Goal: Use online tool/utility: Utilize a website feature to perform a specific function

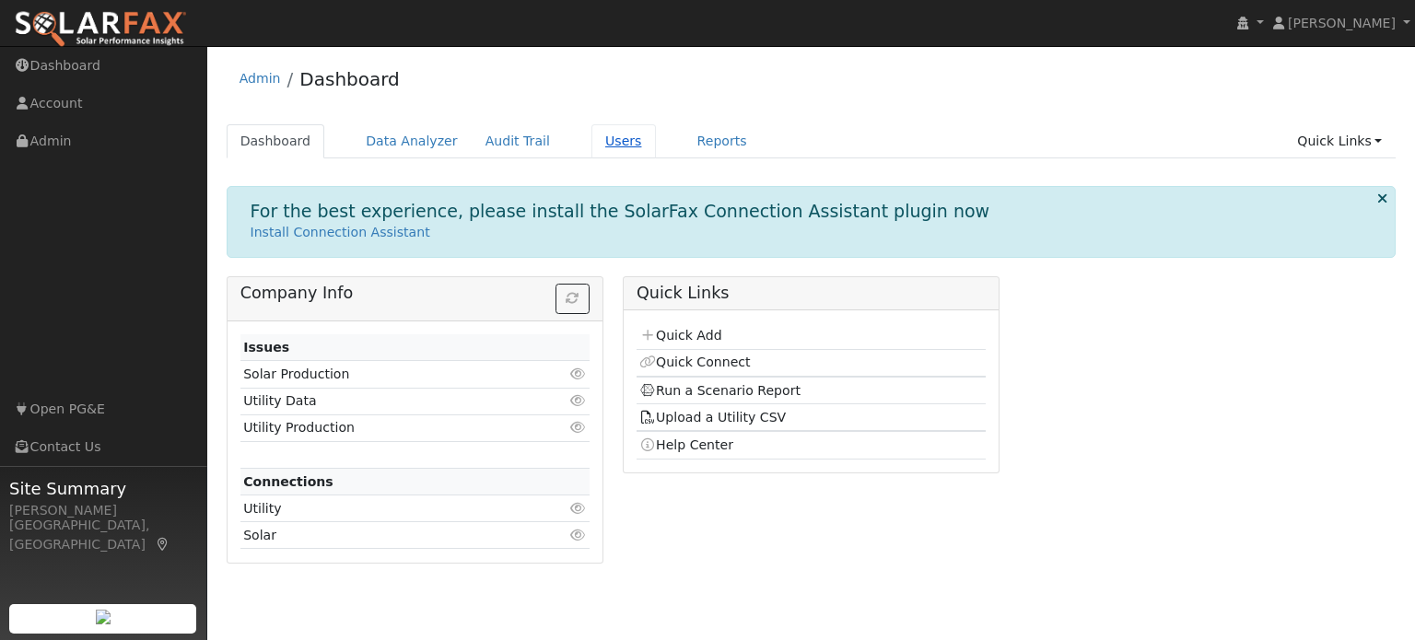
click at [599, 145] on link "Users" at bounding box center [624, 141] width 64 height 34
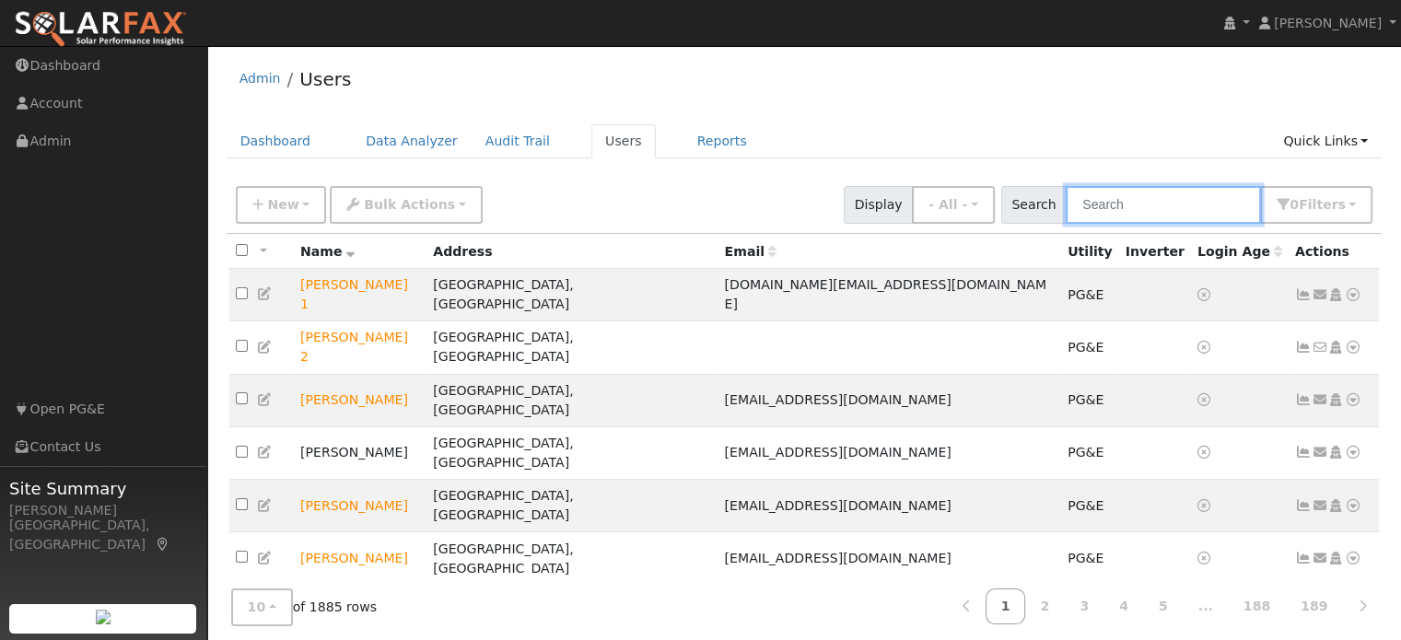
click at [1121, 205] on input "text" at bounding box center [1163, 205] width 195 height 38
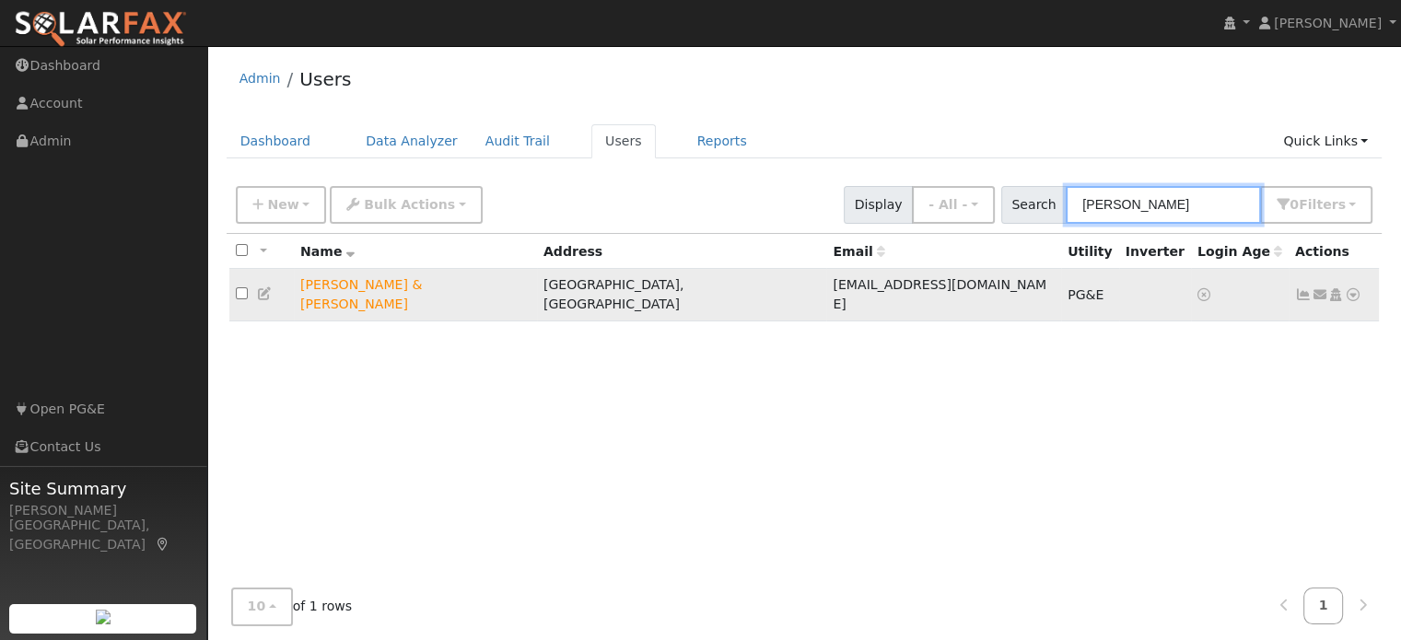
type input "[PERSON_NAME]"
click at [1354, 288] on icon at bounding box center [1353, 294] width 17 height 13
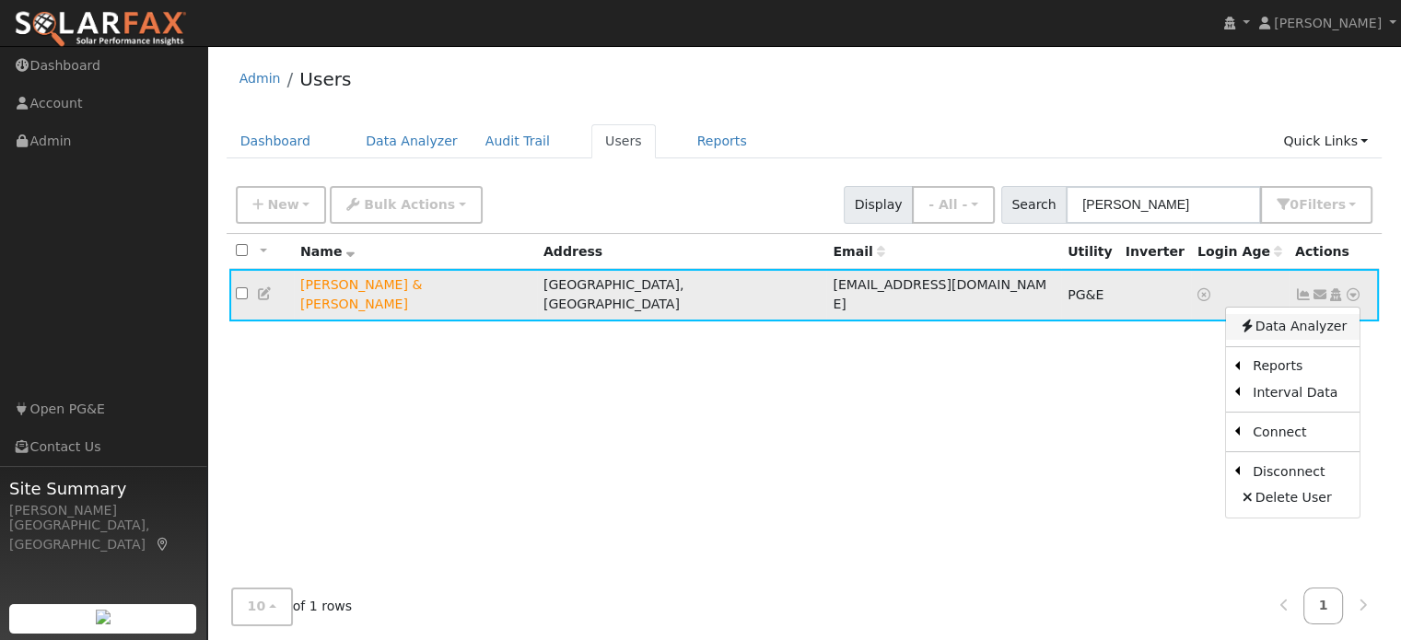
click at [1280, 322] on link "Data Analyzer" at bounding box center [1293, 327] width 134 height 26
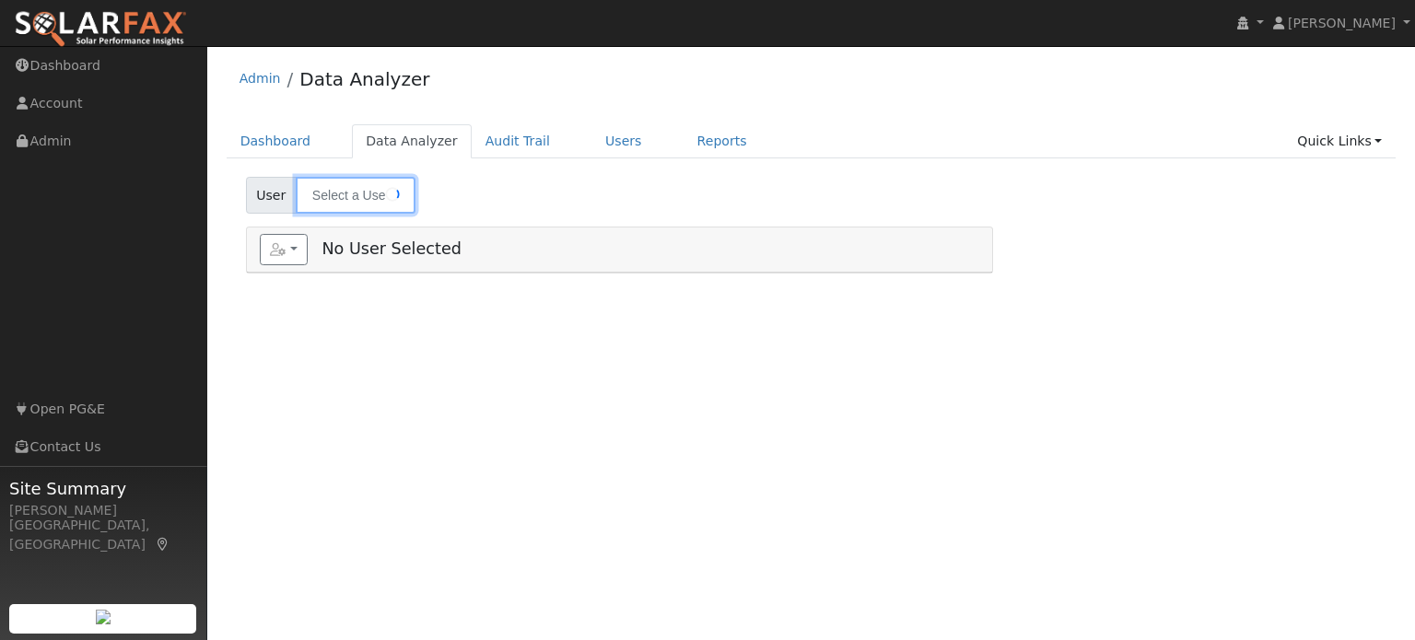
type input "[PERSON_NAME] & [PERSON_NAME]"
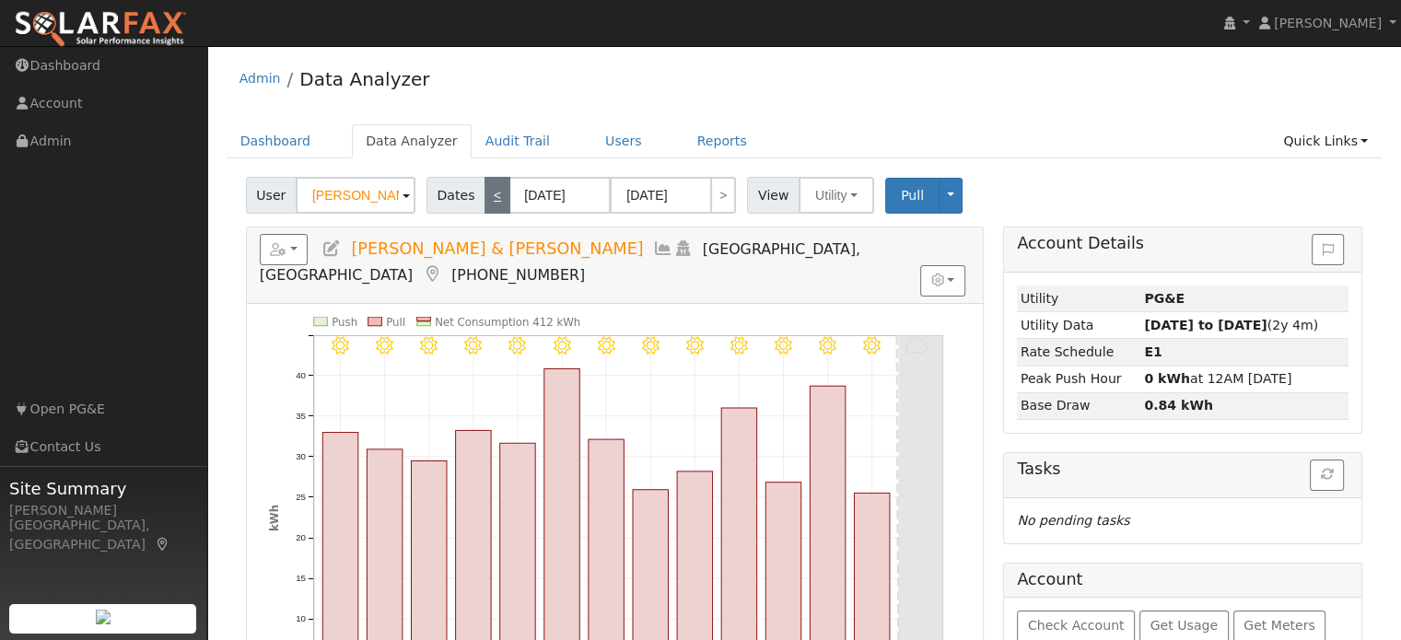
click at [485, 202] on link "<" at bounding box center [498, 195] width 26 height 37
type input "[DATE]"
type input "09/11/2025"
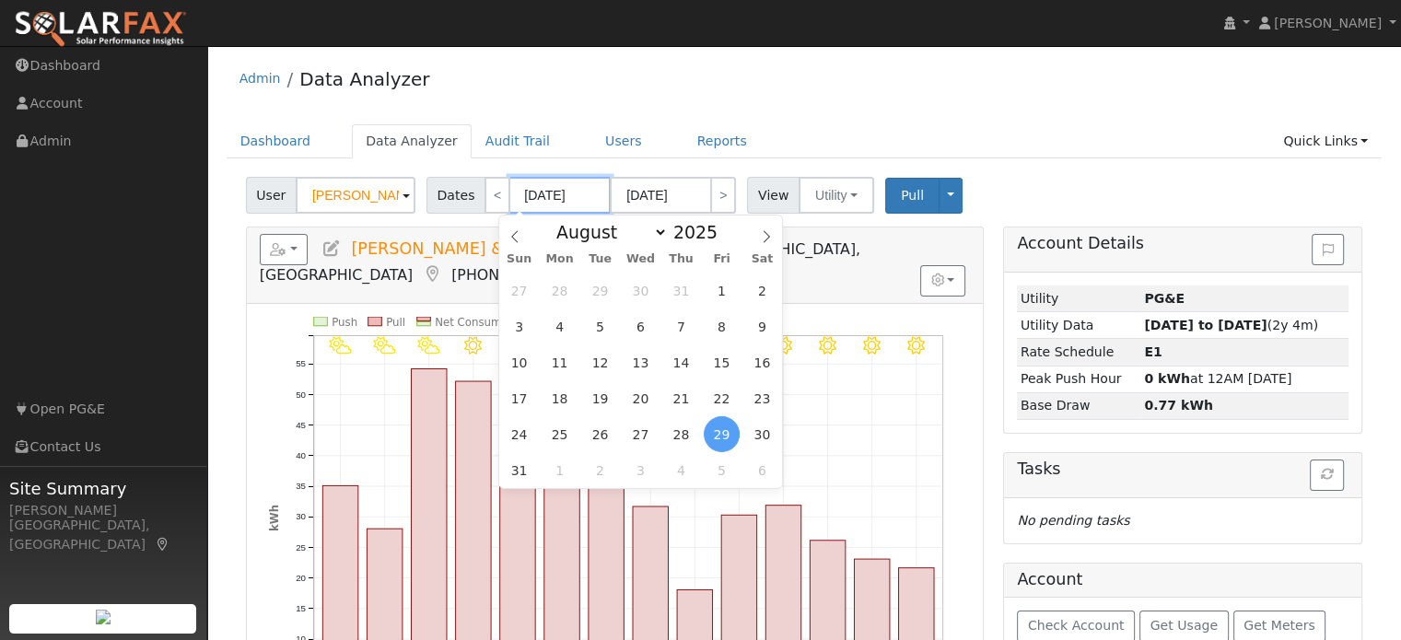
click at [533, 198] on input "08/29/2025" at bounding box center [560, 195] width 101 height 37
click at [718, 298] on span "1" at bounding box center [722, 291] width 36 height 36
type input "[DATE]"
type input "08/31/2025"
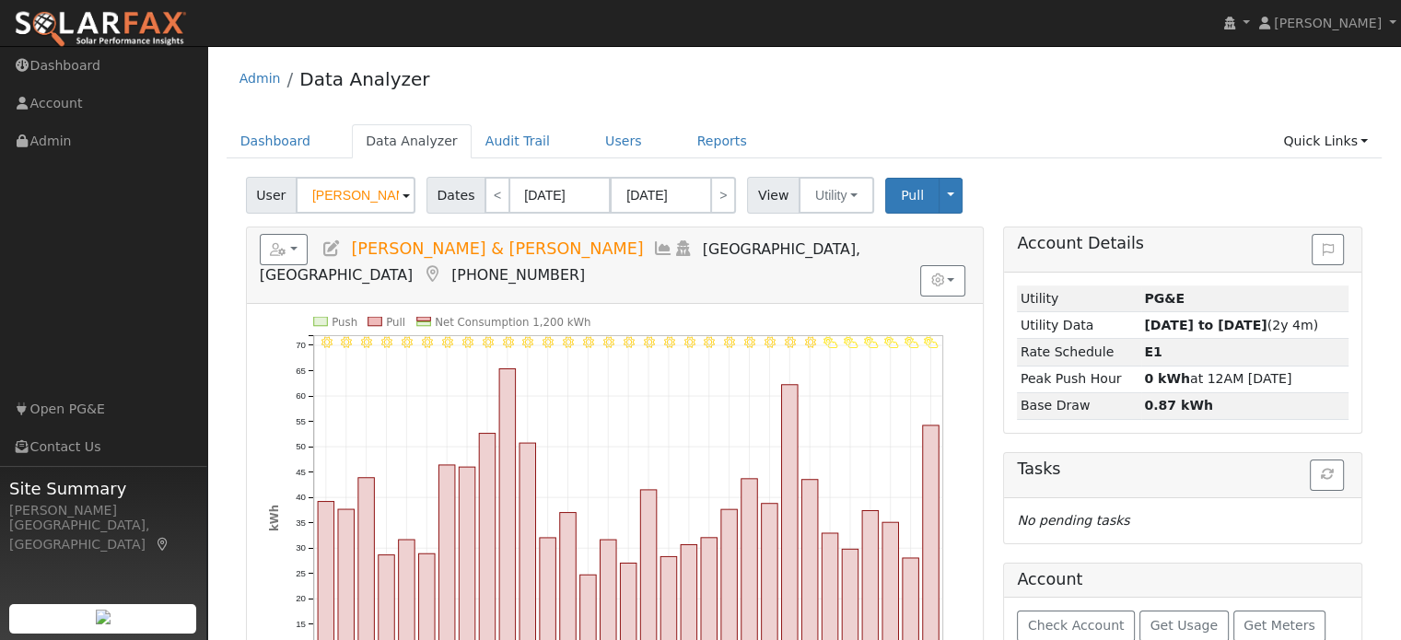
click at [1039, 106] on div "Admin Data Analyzer" at bounding box center [805, 83] width 1156 height 56
click at [715, 204] on link ">" at bounding box center [723, 195] width 26 height 37
type input "09/01/2025"
type input "09/30/2025"
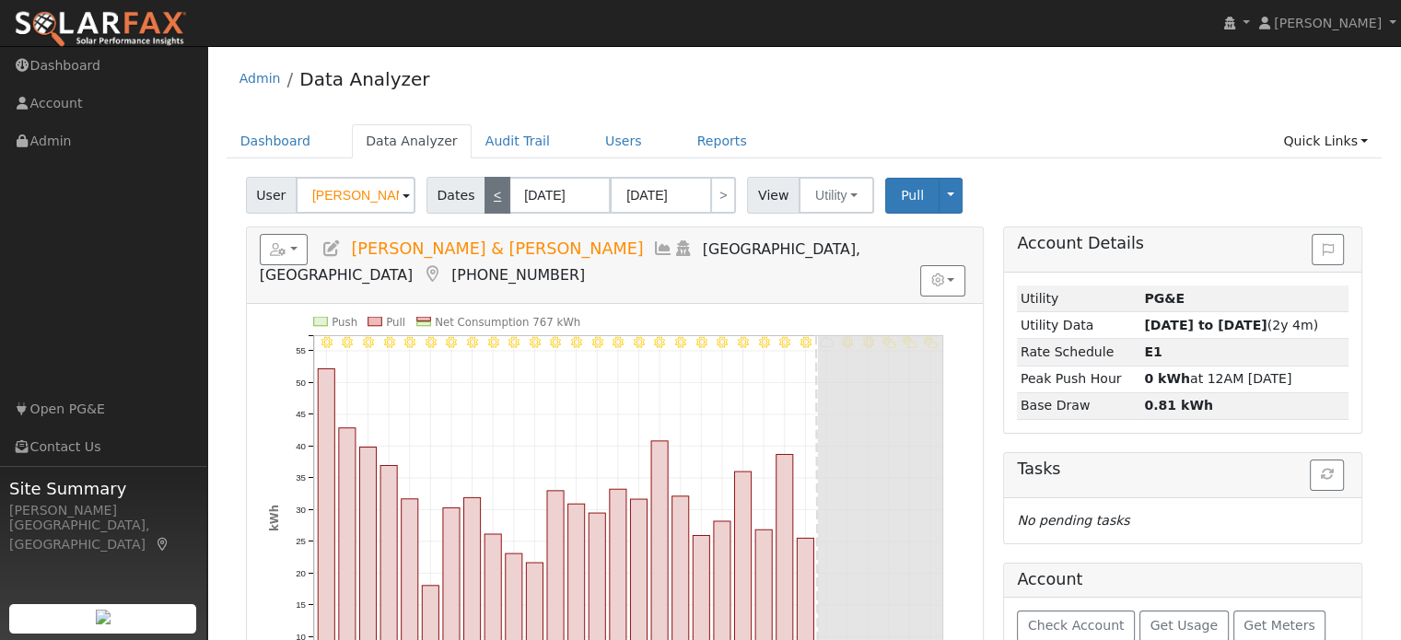
click at [485, 202] on link "<" at bounding box center [498, 195] width 26 height 37
type input "[DATE]"
type input "08/31/2025"
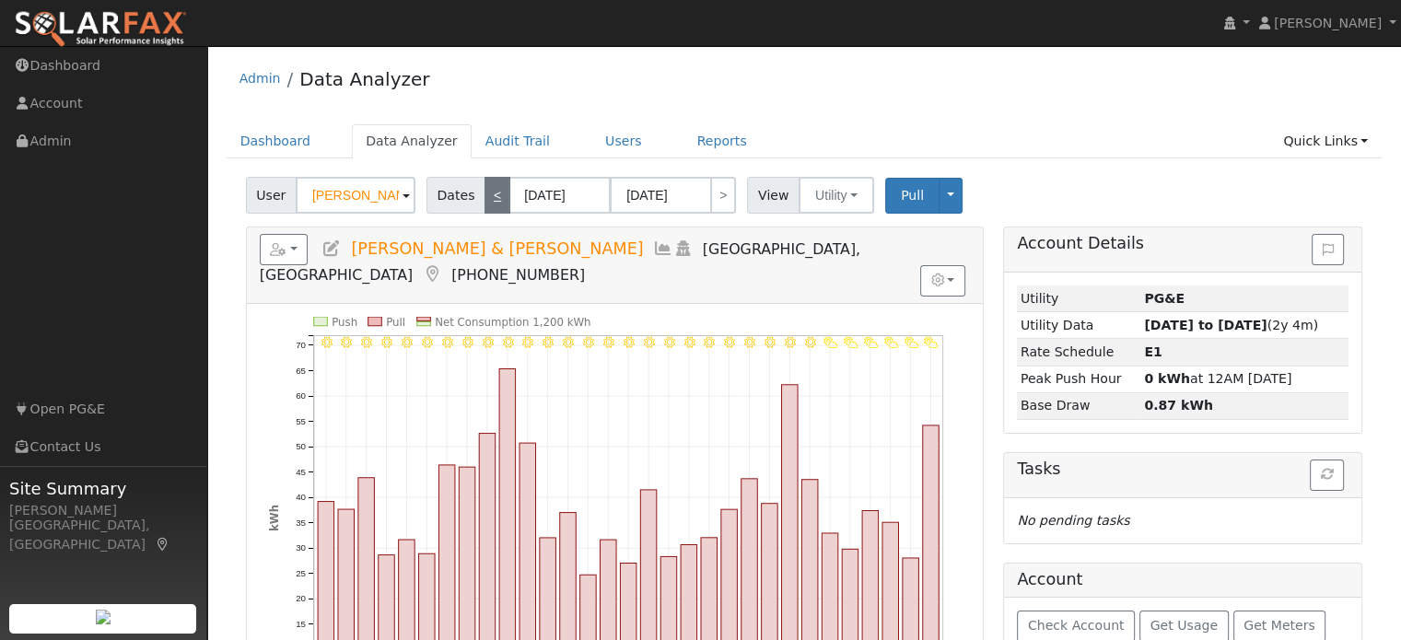
click at [485, 202] on link "<" at bounding box center [498, 195] width 26 height 37
type input "07/01/2025"
type input "07/31/2025"
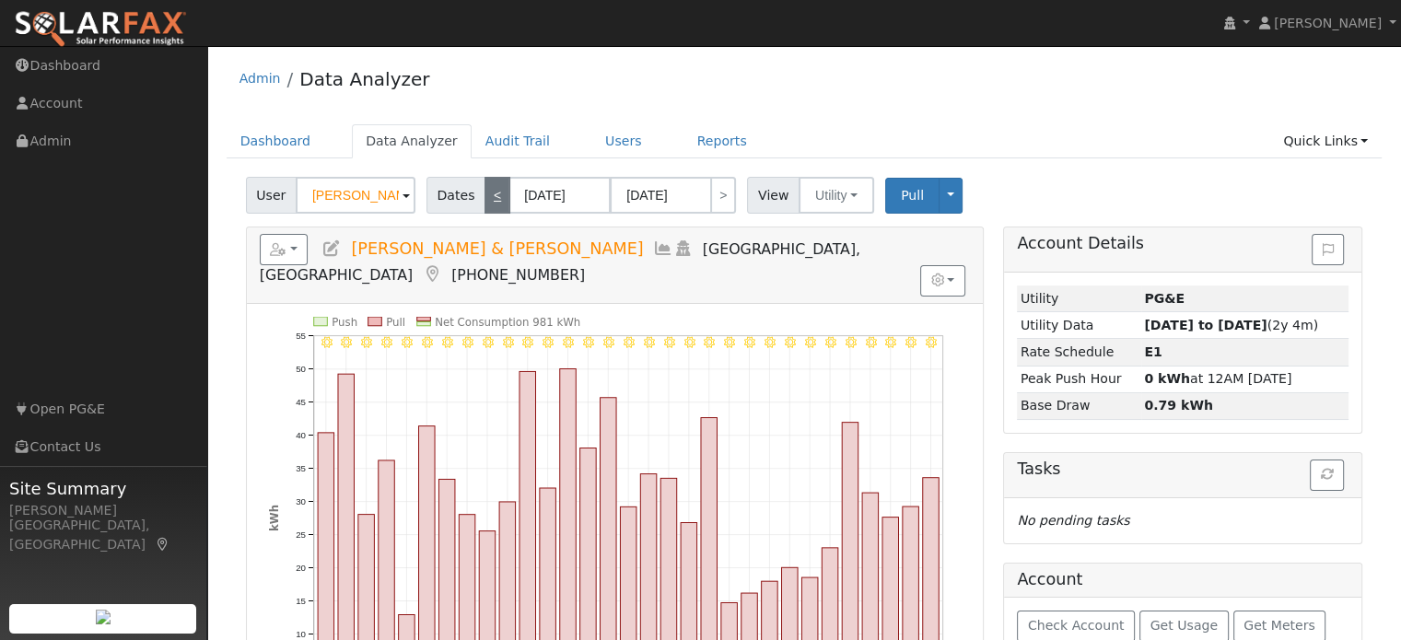
click at [485, 202] on link "<" at bounding box center [498, 195] width 26 height 37
type input "06/01/2025"
type input "06/30/2025"
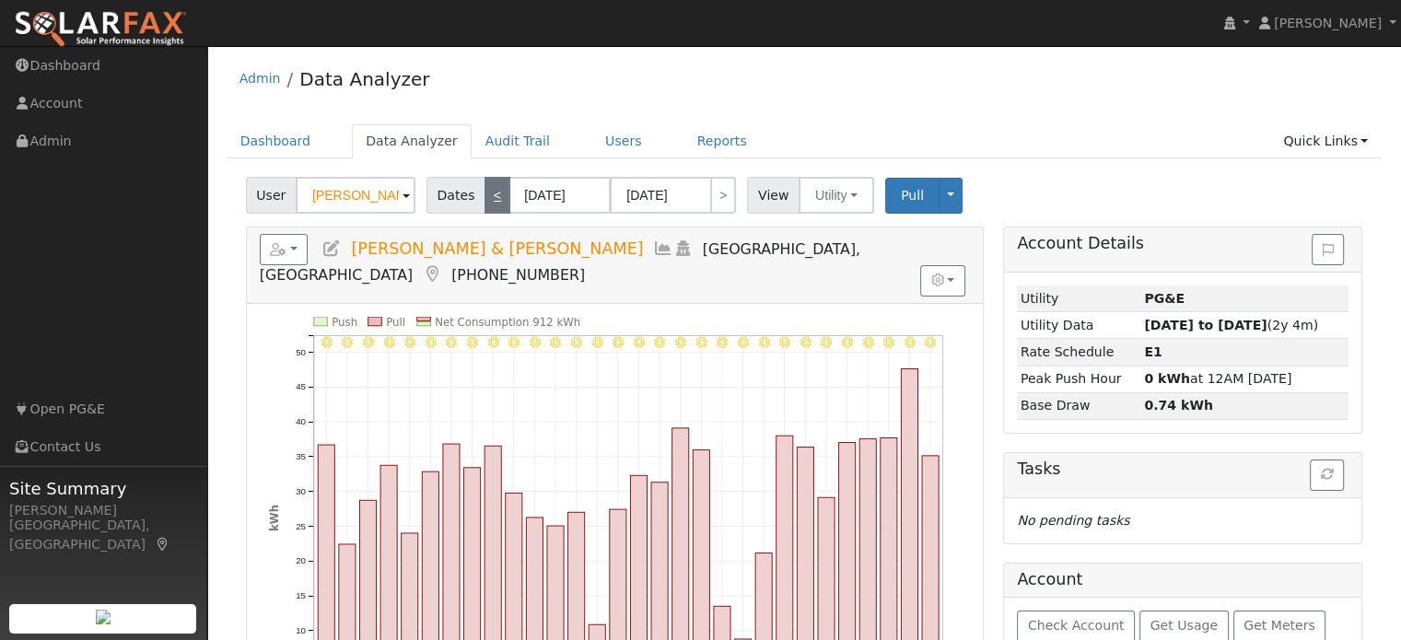
click at [485, 202] on link "<" at bounding box center [498, 195] width 26 height 37
type input "05/01/2025"
type input "05/31/2025"
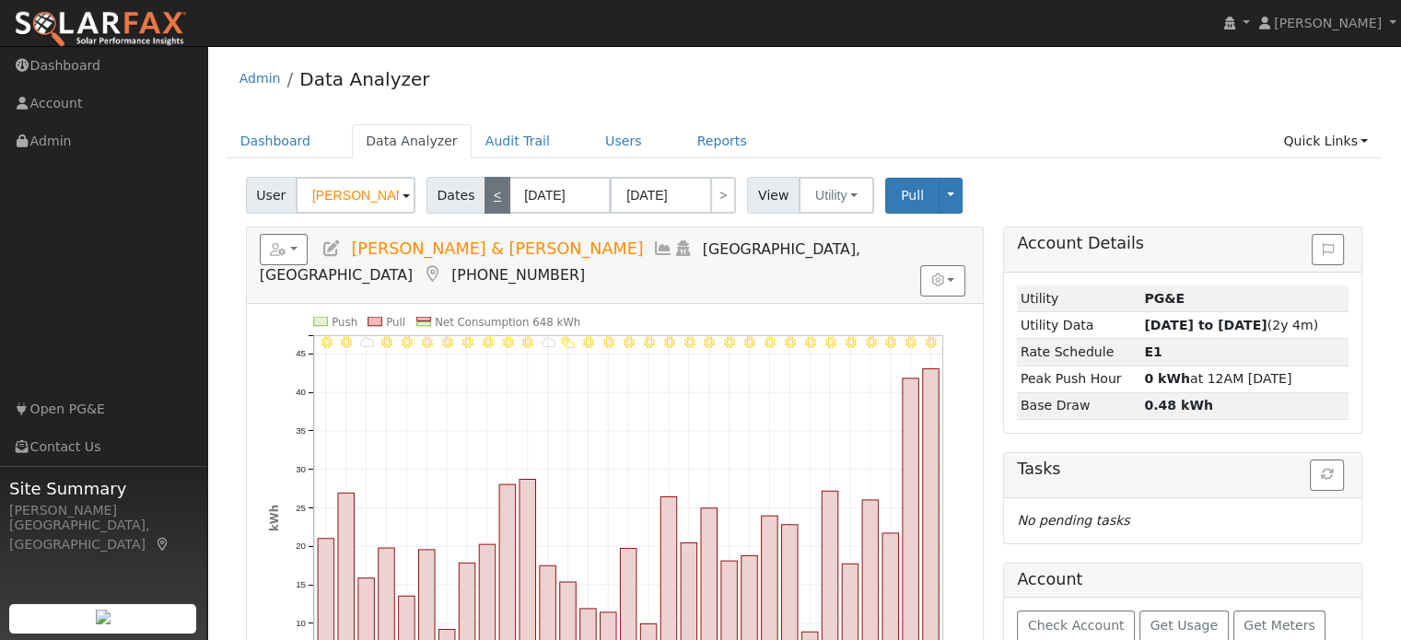
click at [487, 202] on link "<" at bounding box center [498, 195] width 26 height 37
type input "04/01/2025"
type input "04/30/2025"
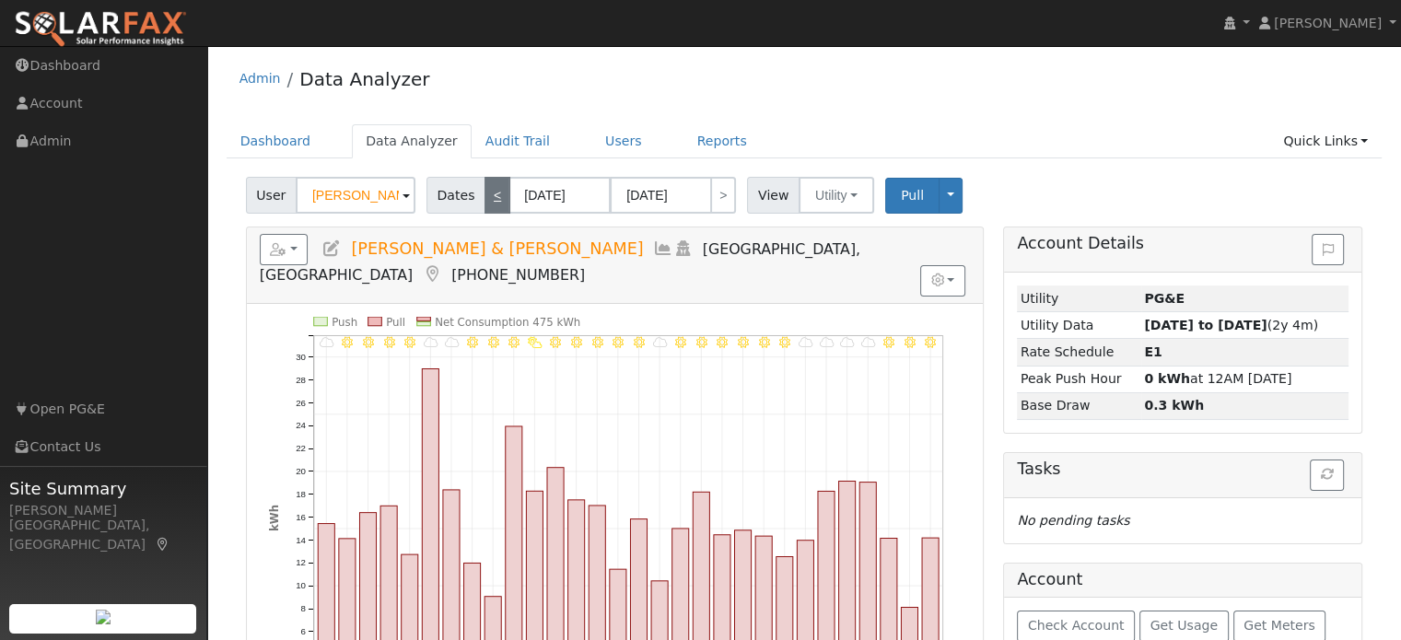
click at [487, 202] on link "<" at bounding box center [498, 195] width 26 height 37
type input "03/01/2025"
type input "03/31/2025"
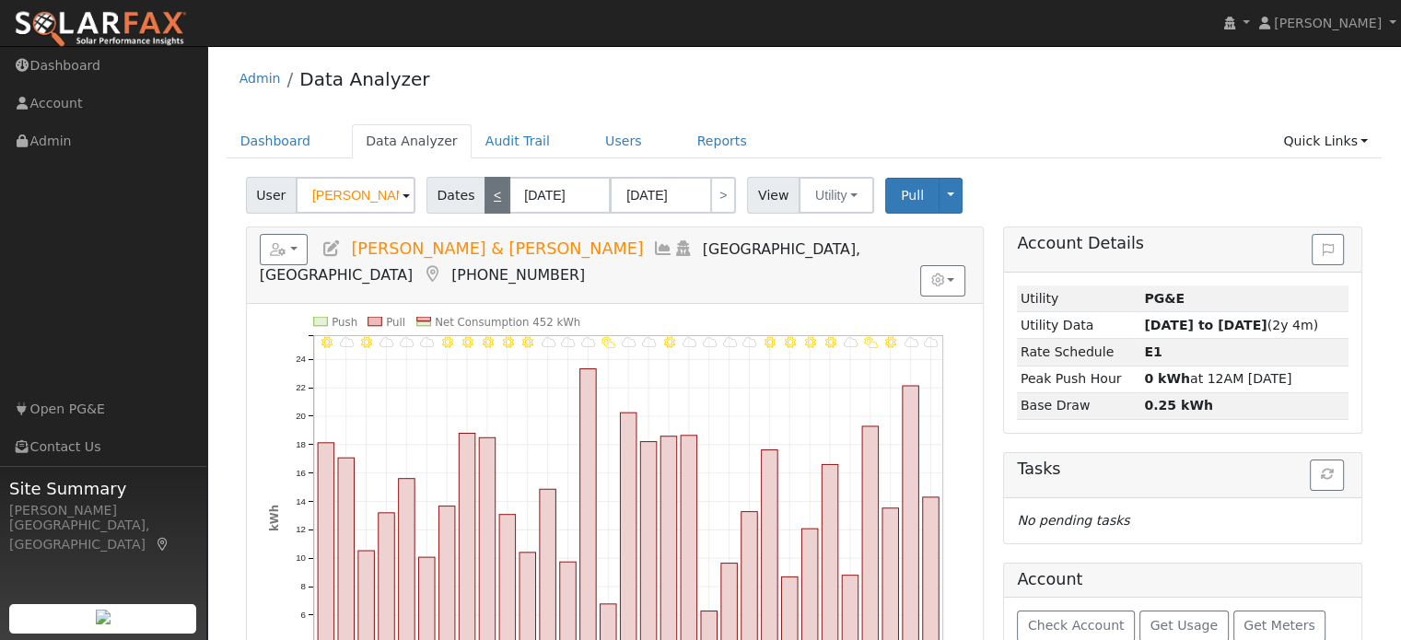
click at [487, 202] on link "<" at bounding box center [498, 195] width 26 height 37
type input "02/01/2025"
type input "02/28/2025"
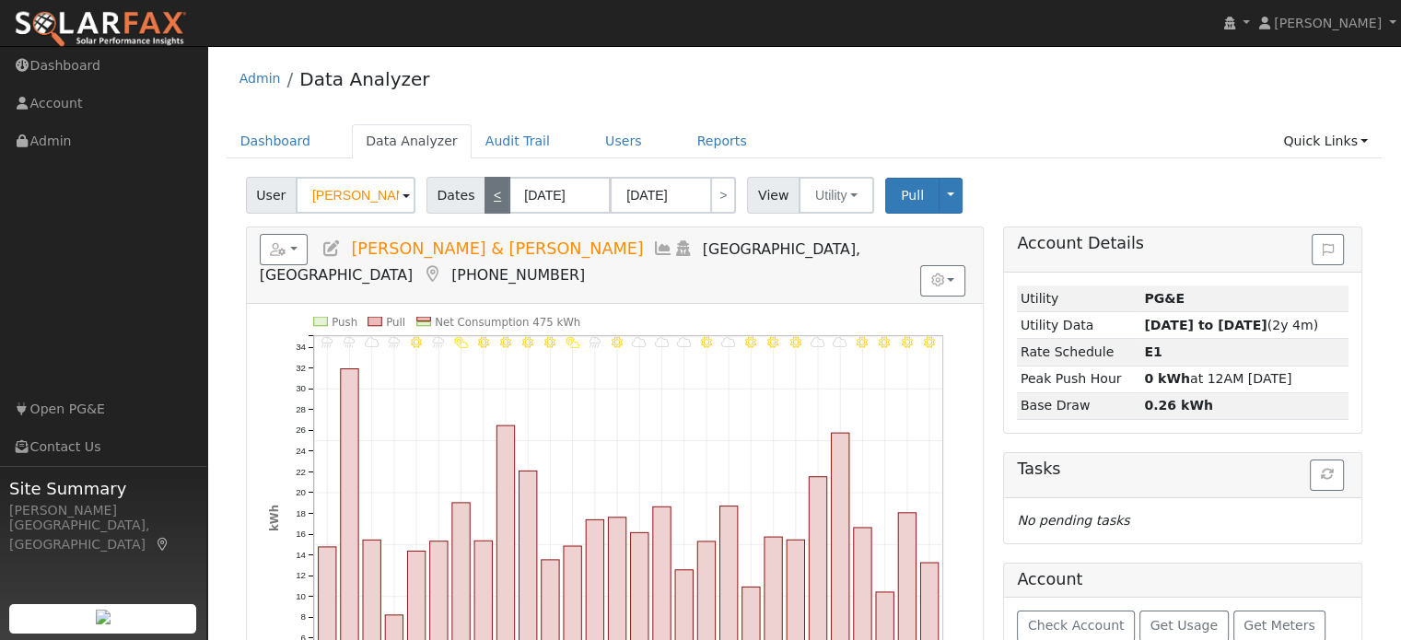
click at [487, 202] on link "<" at bounding box center [498, 195] width 26 height 37
type input "01/01/2025"
type input "01/31/2025"
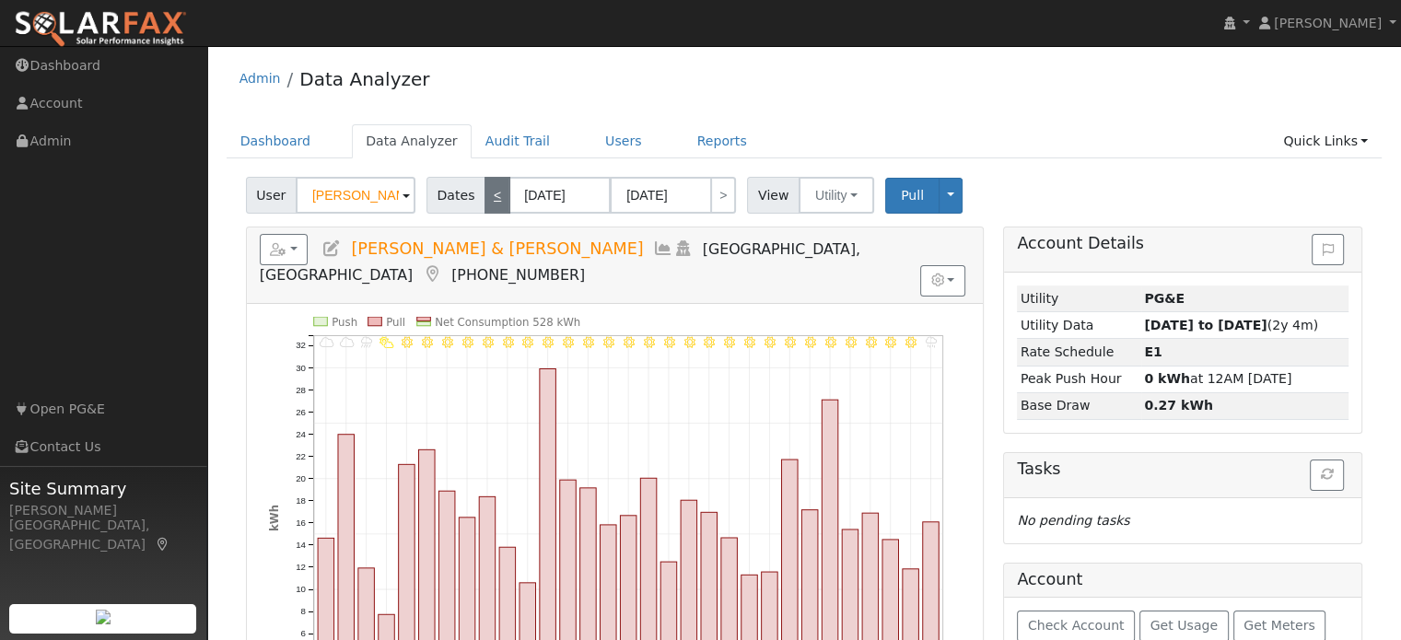
click at [487, 202] on link "<" at bounding box center [498, 195] width 26 height 37
type input "12/01/2024"
type input "12/31/2024"
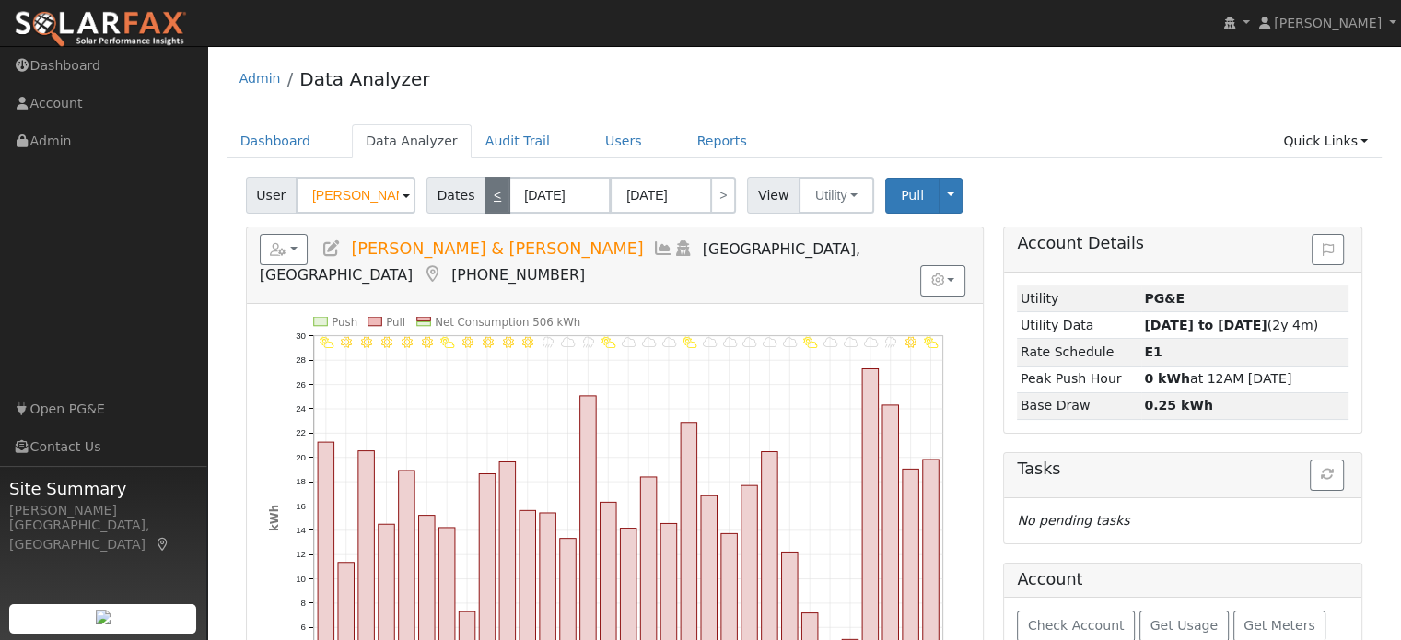
click at [487, 202] on link "<" at bounding box center [498, 195] width 26 height 37
type input "11/01/2024"
type input "11/30/2024"
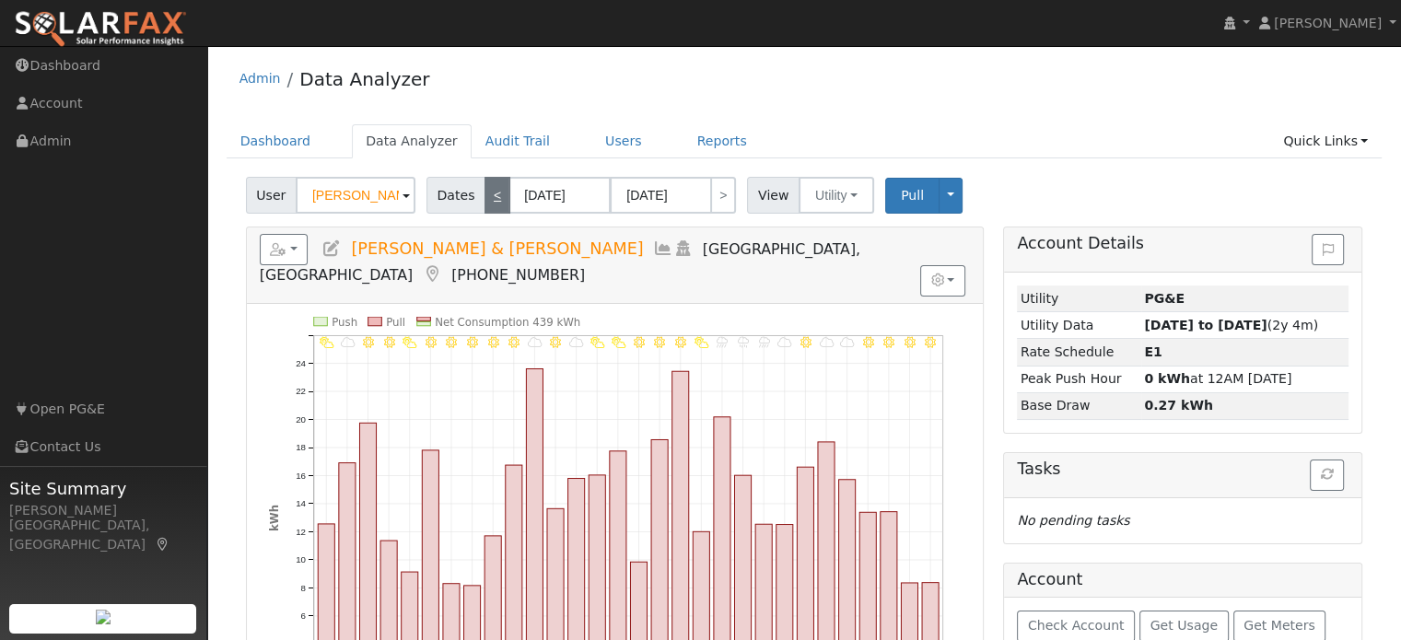
click at [487, 202] on link "<" at bounding box center [498, 195] width 26 height 37
type input "10/01/2024"
type input "10/31/2024"
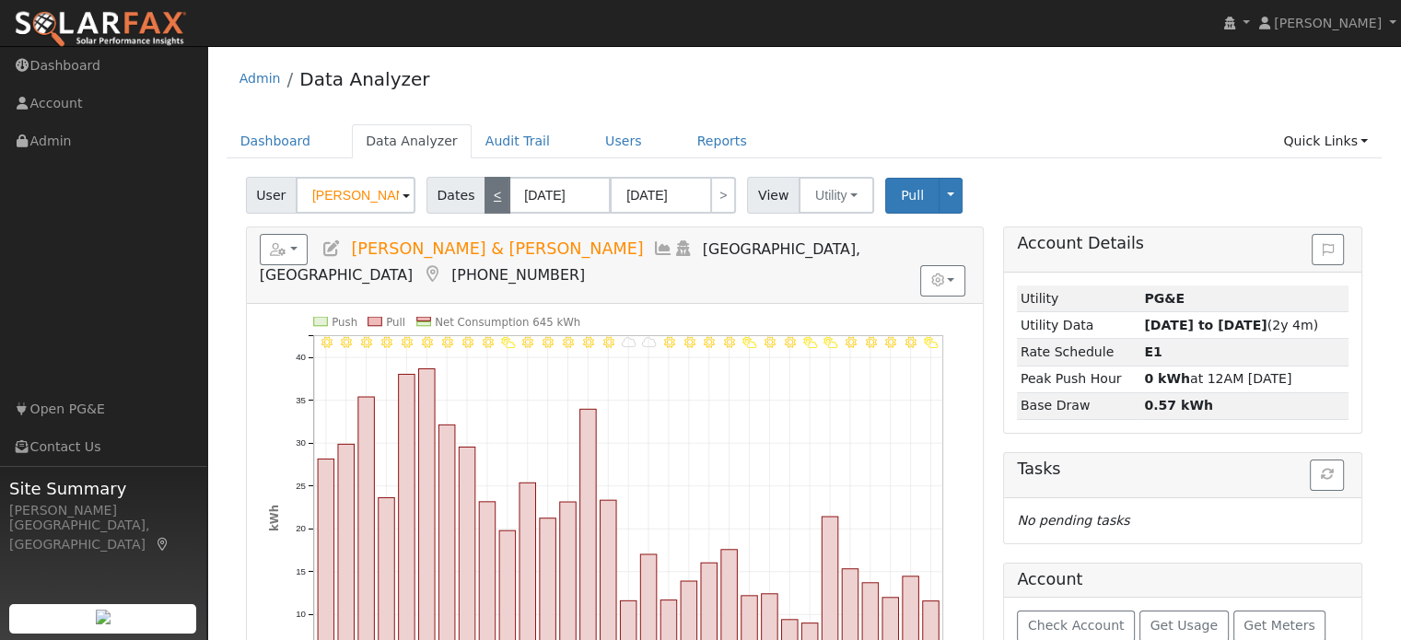
click at [487, 202] on link "<" at bounding box center [498, 195] width 26 height 37
type input "09/01/2024"
type input "09/30/2024"
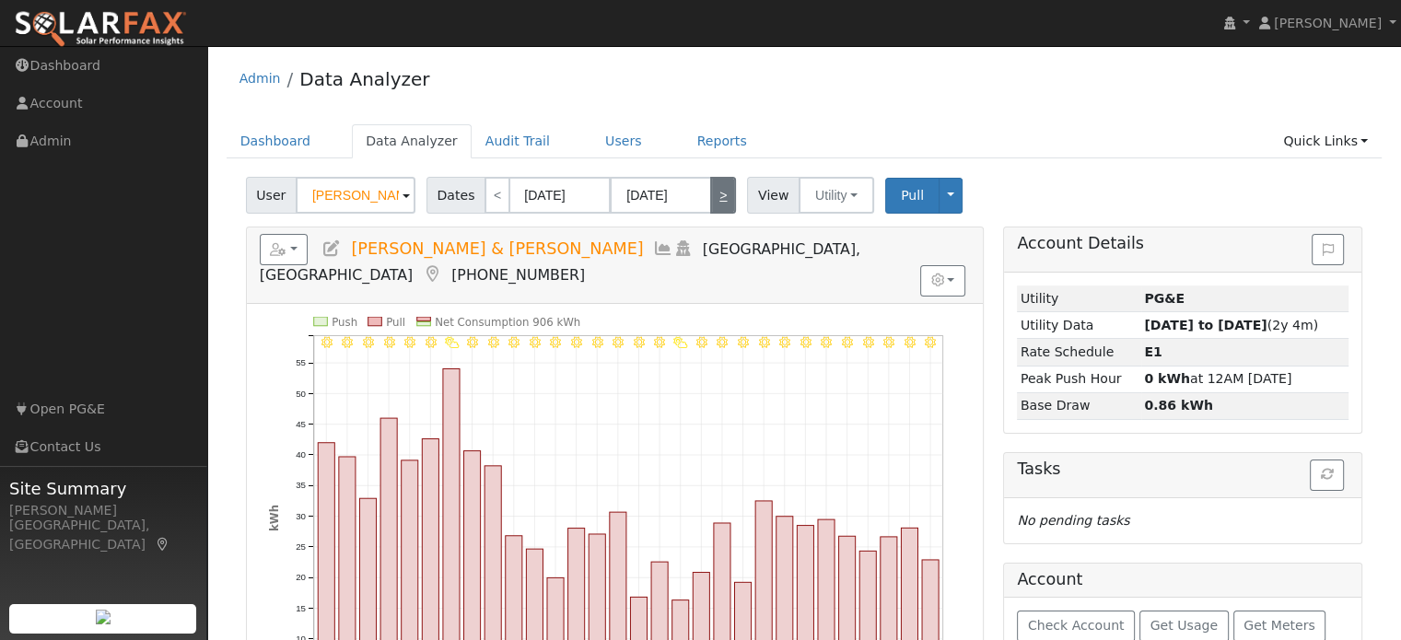
click at [710, 202] on link ">" at bounding box center [723, 195] width 26 height 37
type input "10/01/2024"
type input "10/31/2024"
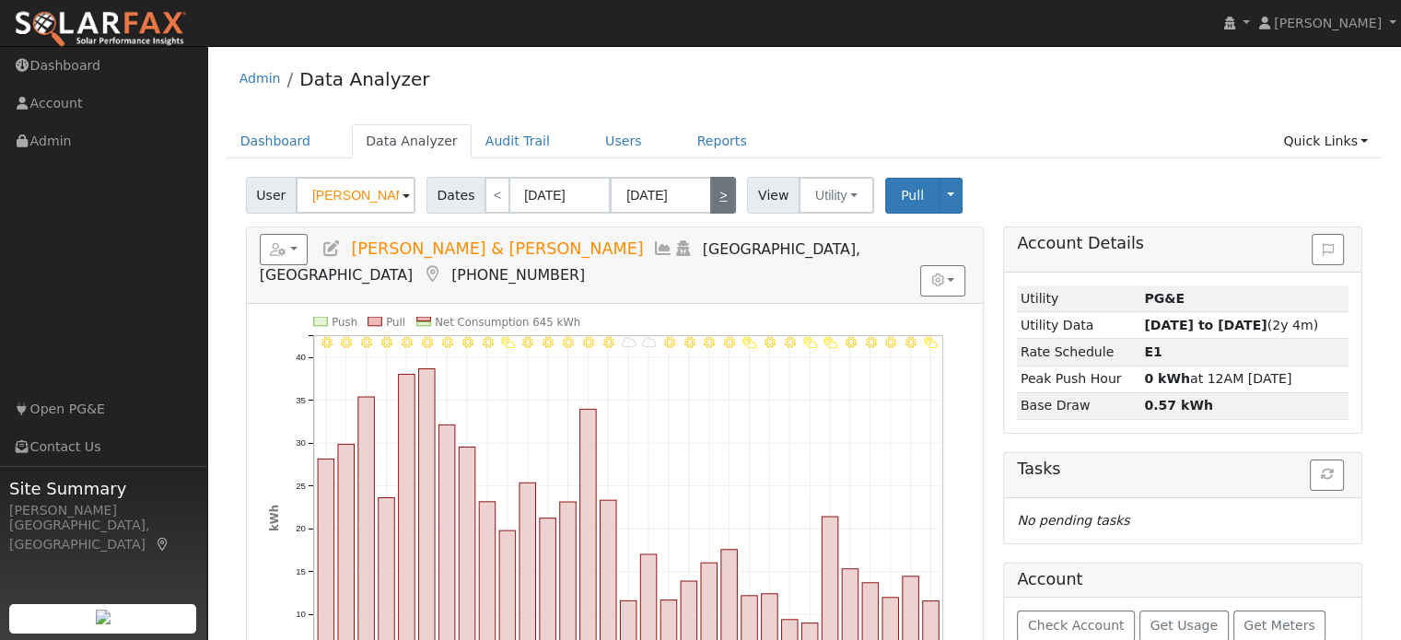
click at [711, 205] on link ">" at bounding box center [723, 195] width 26 height 37
type input "11/01/2024"
type input "11/30/2024"
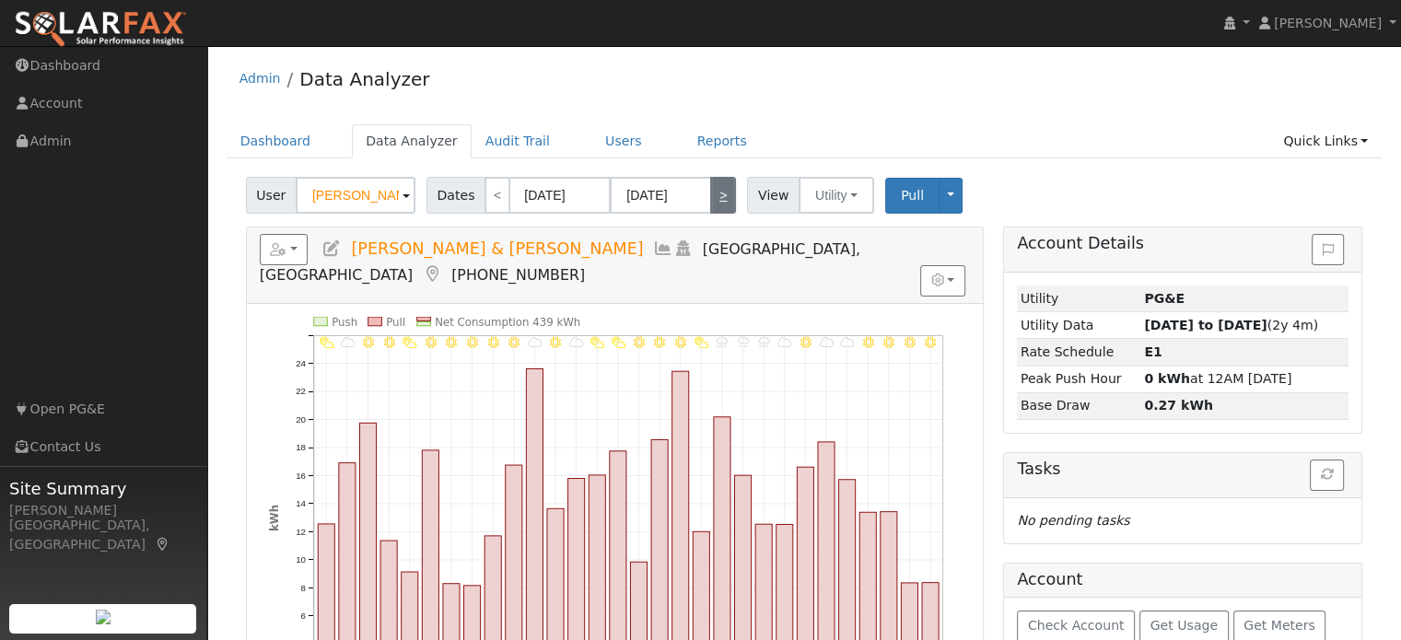
click at [714, 205] on link ">" at bounding box center [723, 195] width 26 height 37
type input "12/01/2024"
type input "12/31/2024"
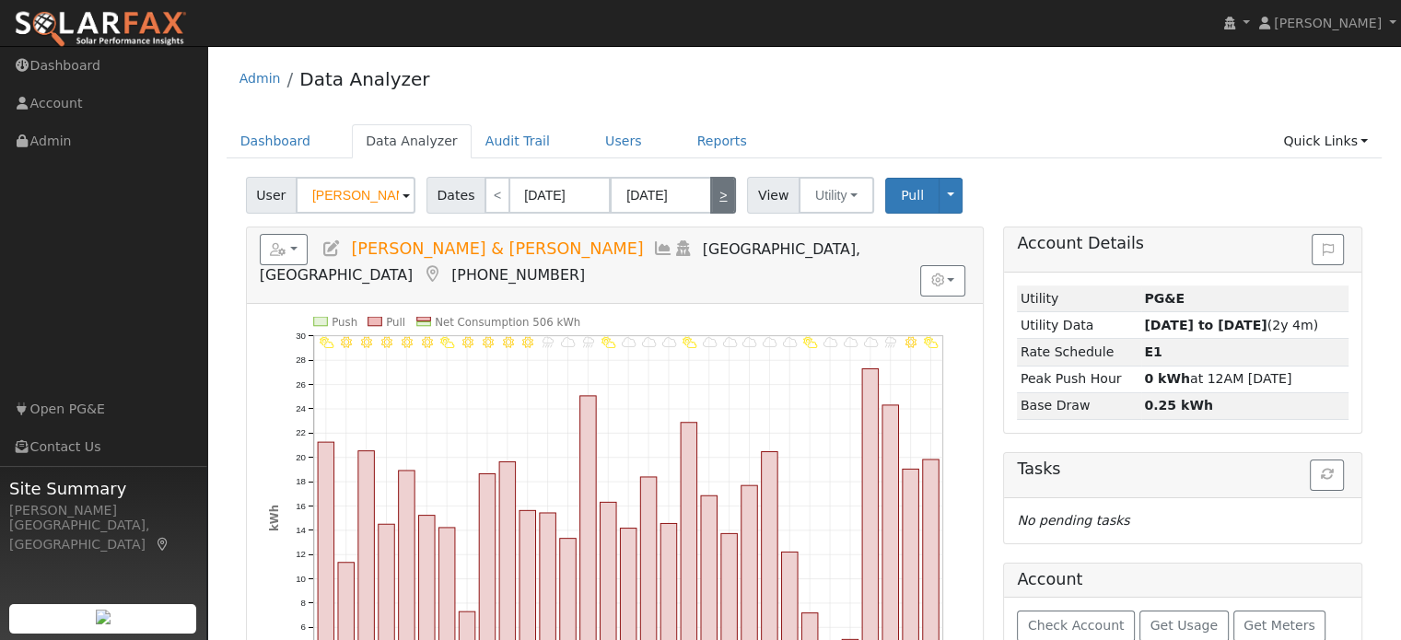
click at [721, 201] on link ">" at bounding box center [723, 195] width 26 height 37
type input "01/01/2025"
type input "01/31/2025"
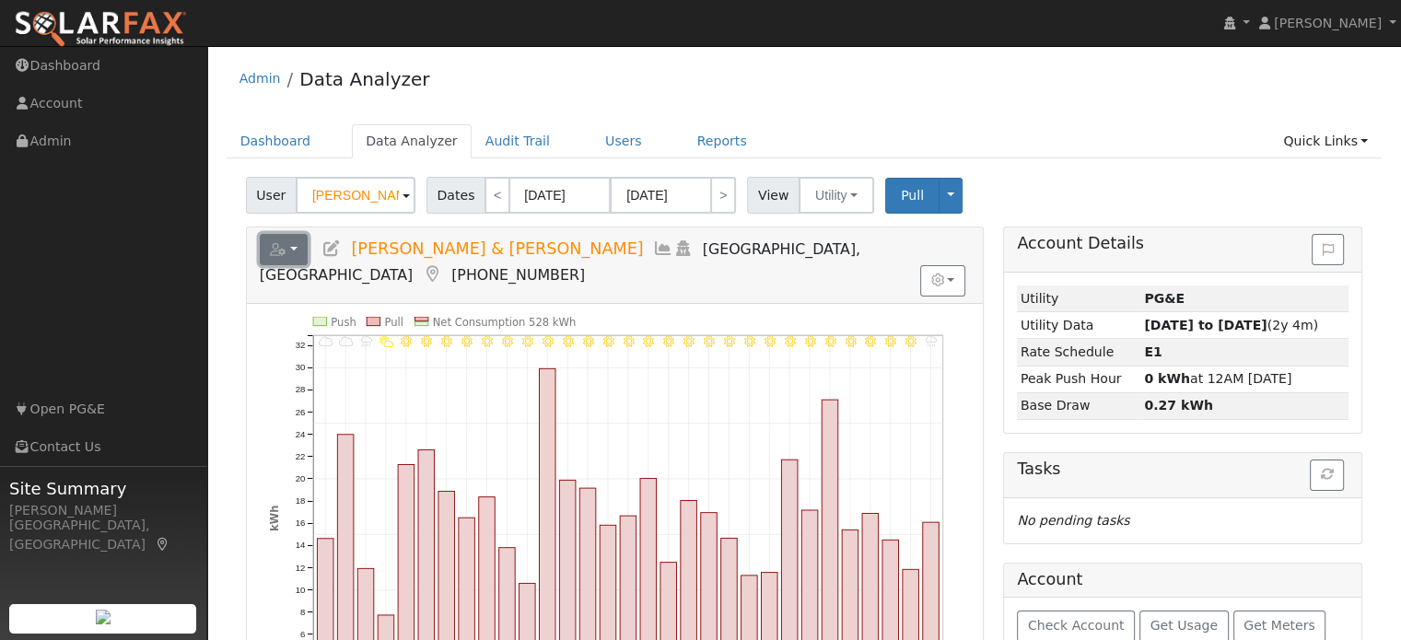
click at [288, 247] on button "button" at bounding box center [284, 249] width 49 height 31
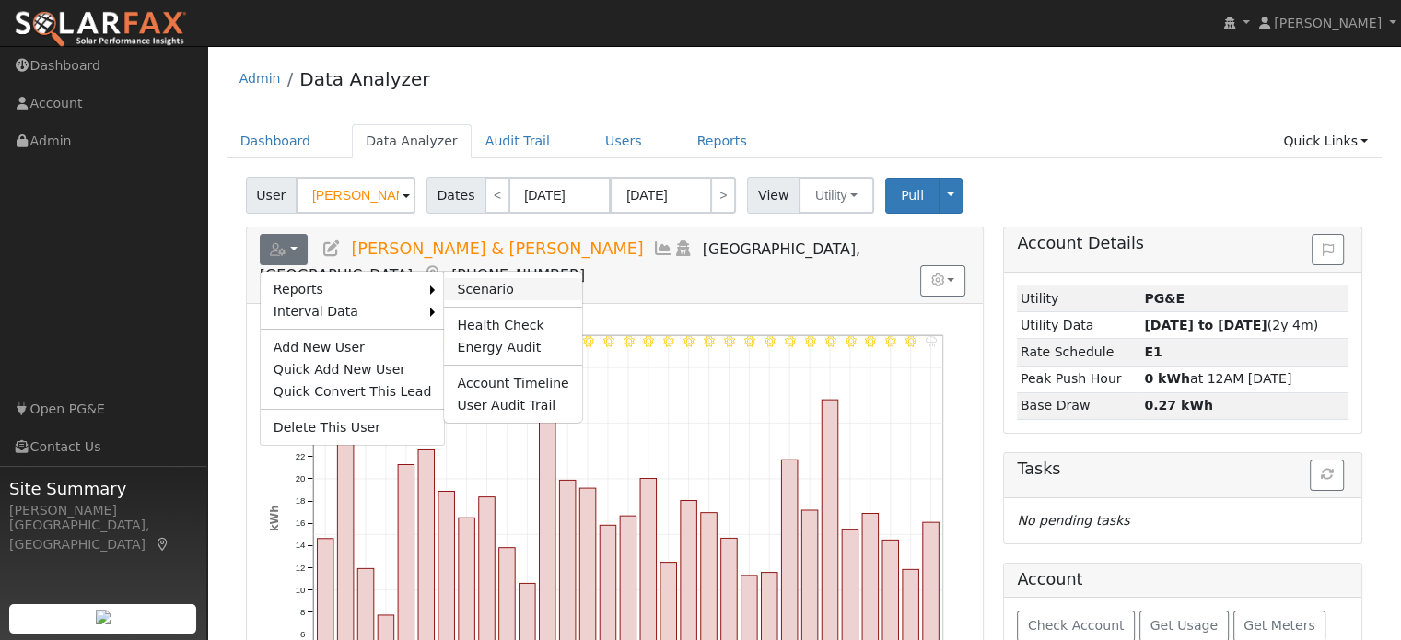
click at [459, 281] on link "Scenario" at bounding box center [512, 289] width 137 height 22
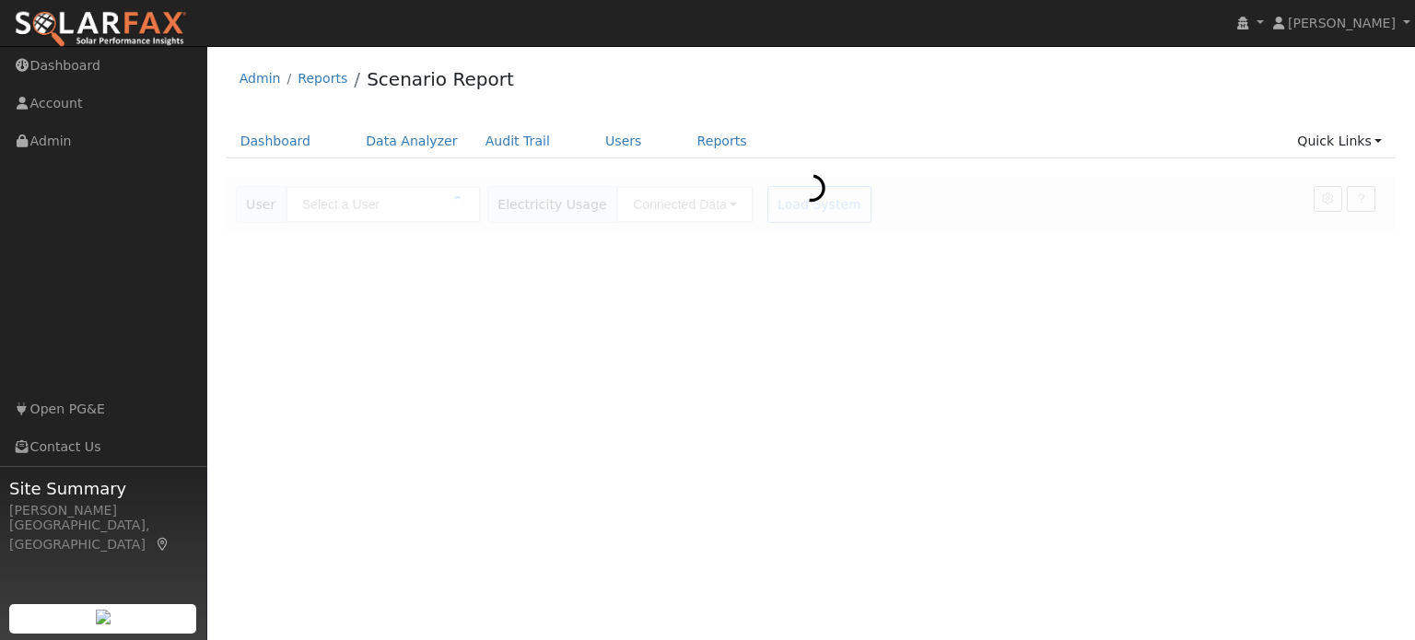
type input "[PERSON_NAME] & [PERSON_NAME]"
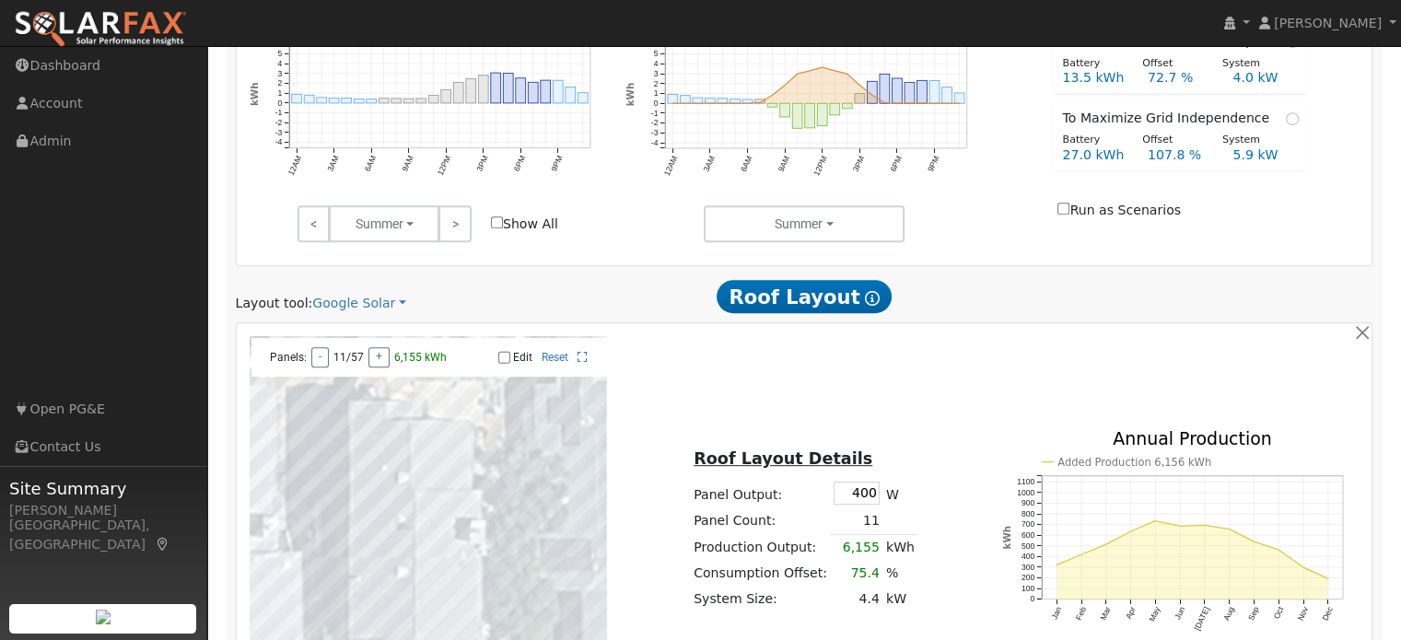
scroll to position [746, 0]
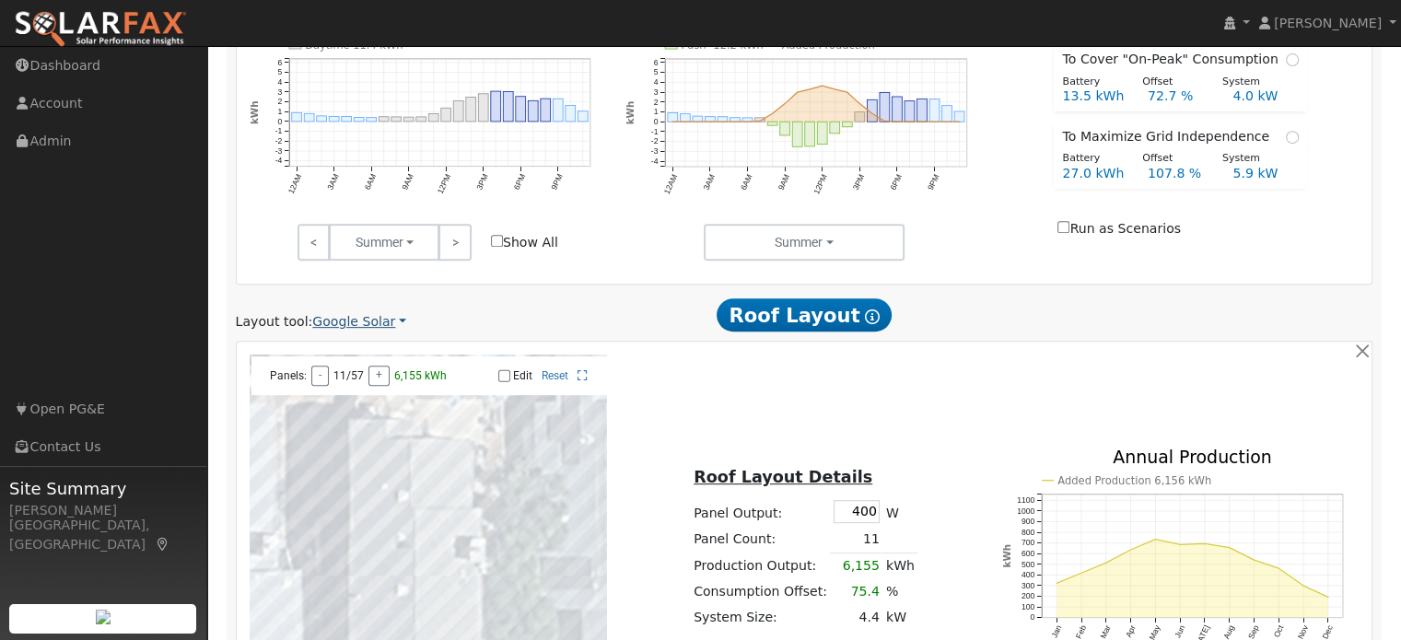
click at [346, 323] on link "Google Solar" at bounding box center [359, 321] width 94 height 19
click at [324, 410] on link "Aurora" at bounding box center [372, 406] width 128 height 26
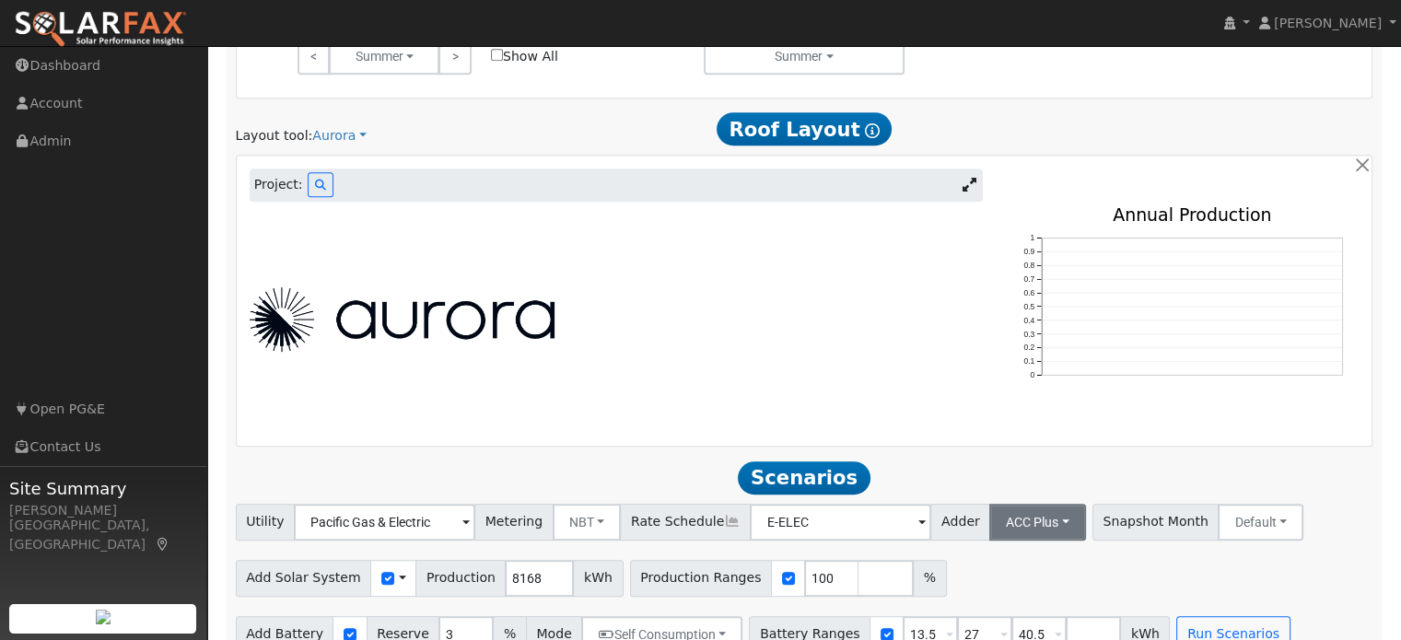
scroll to position [964, 0]
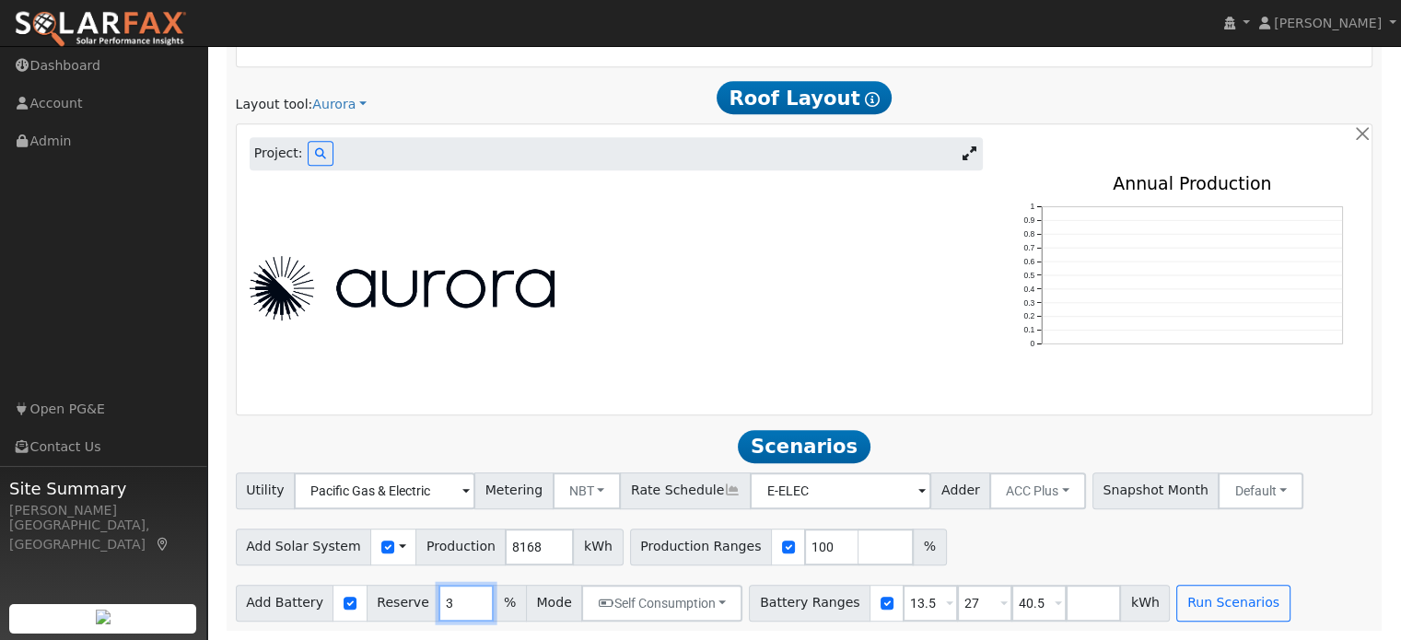
drag, startPoint x: 438, startPoint y: 608, endPoint x: 447, endPoint y: 605, distance: 9.6
click at [439, 608] on input "3" at bounding box center [466, 603] width 55 height 37
type input "3"
type input "10"
click at [859, 545] on input "number" at bounding box center [886, 547] width 55 height 37
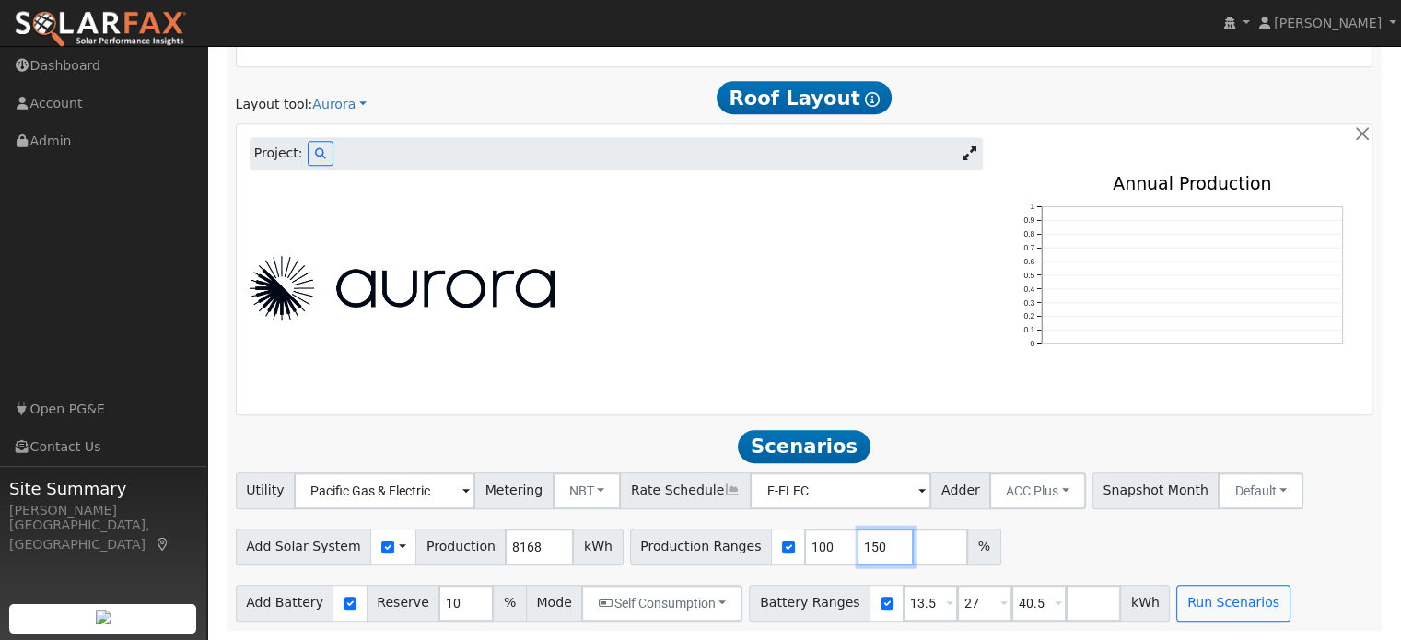
type input "150"
click at [913, 545] on input "number" at bounding box center [940, 547] width 55 height 37
type input "200"
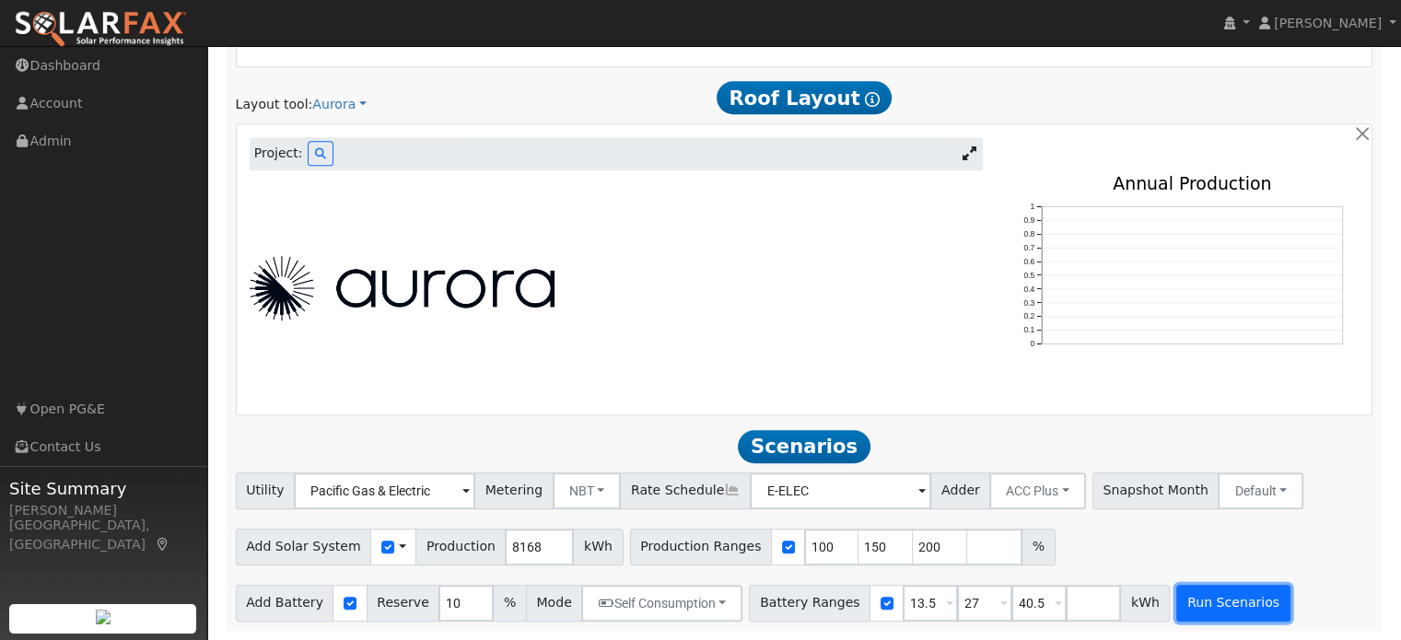
click at [1181, 600] on button "Run Scenarios" at bounding box center [1233, 603] width 113 height 37
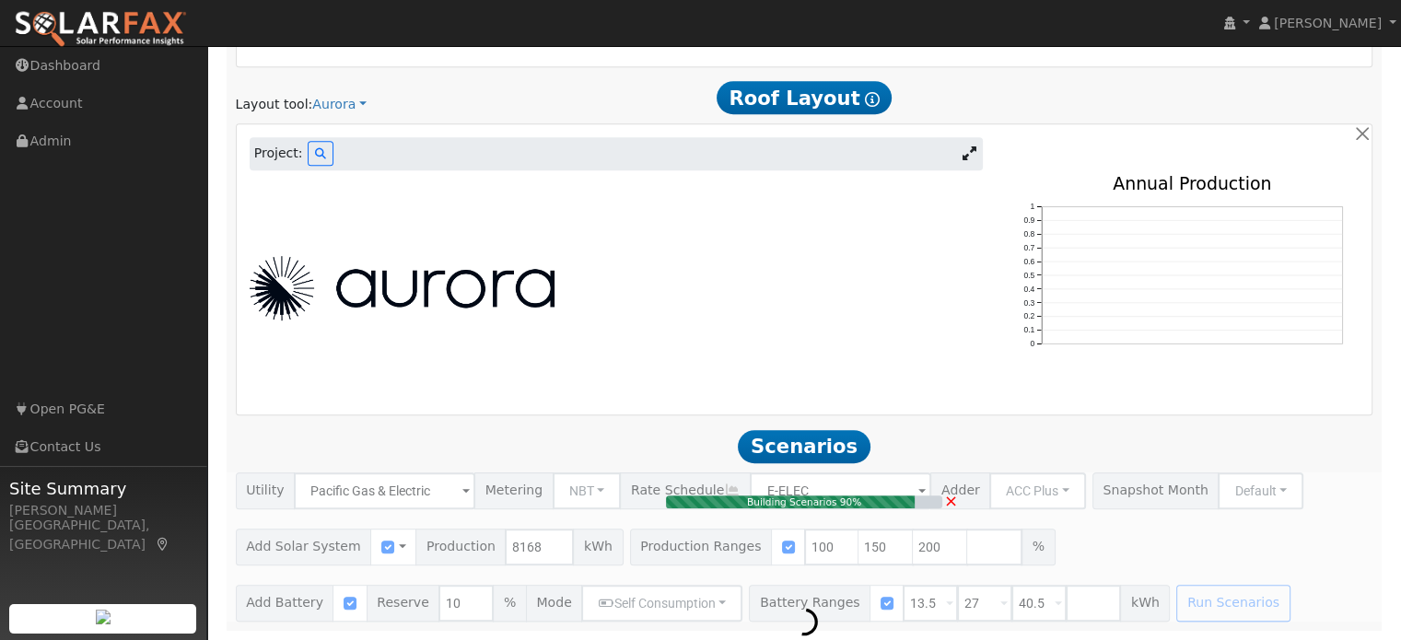
type input "10.9"
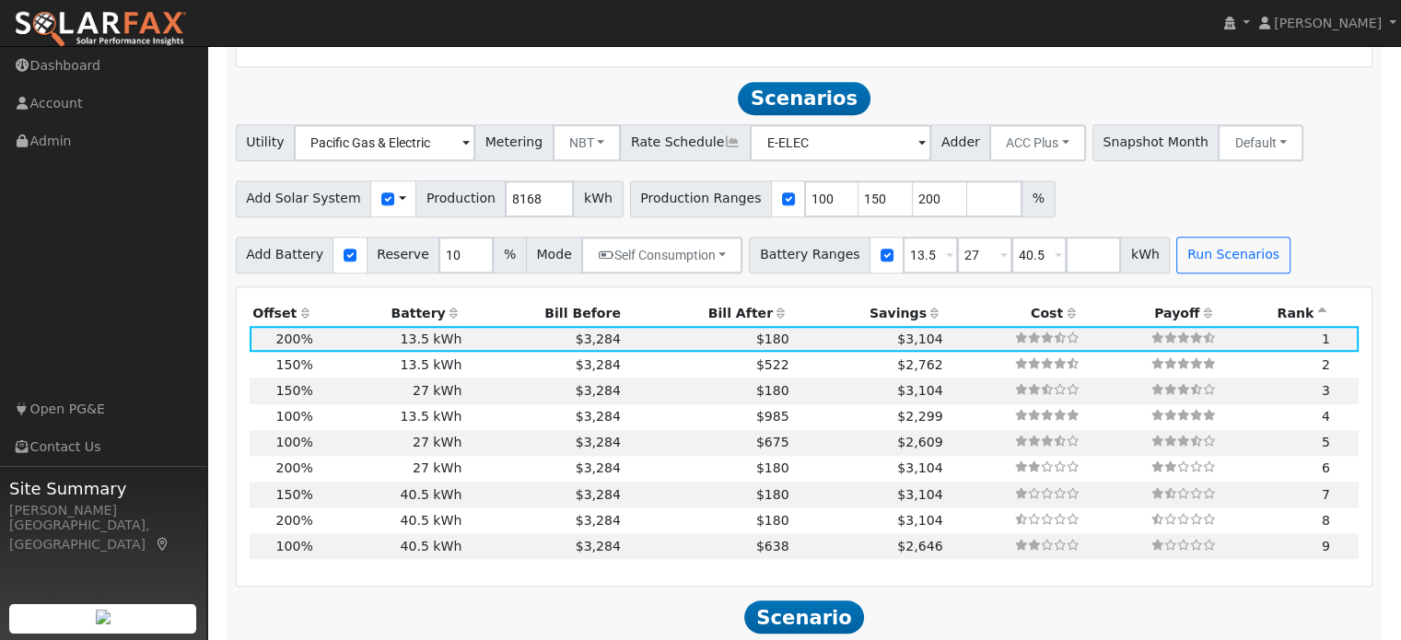
scroll to position [1337, 0]
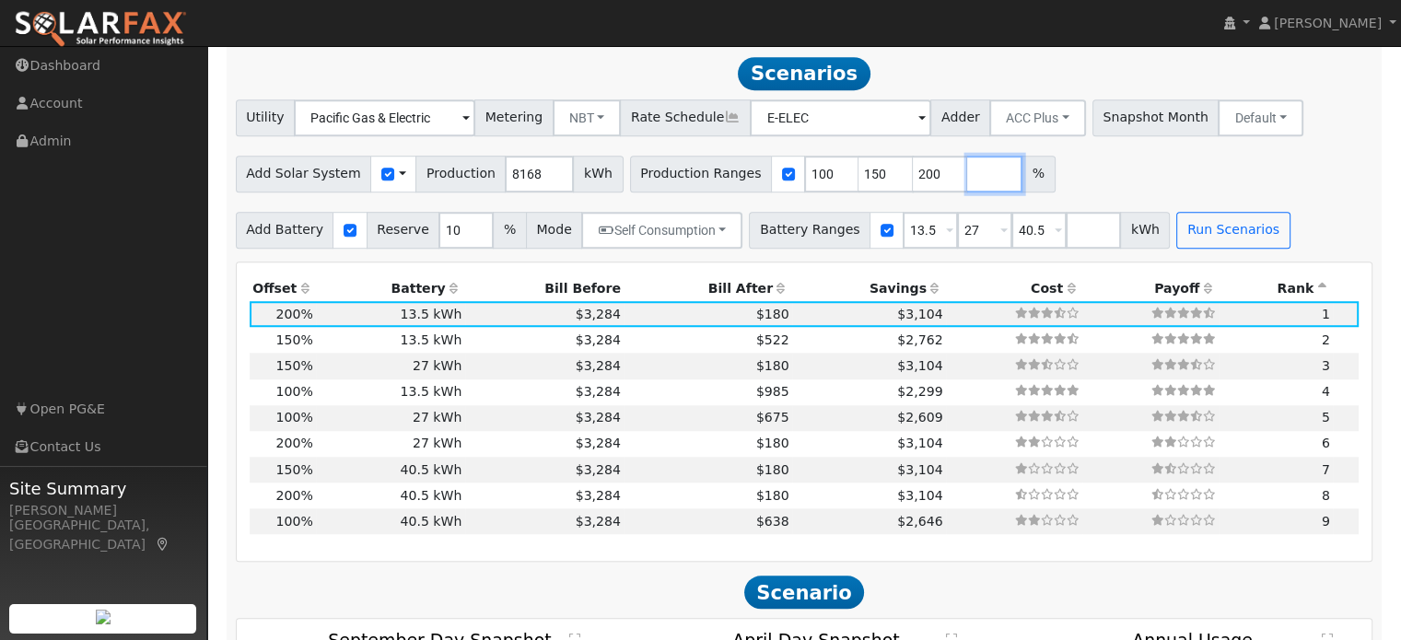
drag, startPoint x: 951, startPoint y: 177, endPoint x: 962, endPoint y: 172, distance: 12.0
click at [967, 177] on input "number" at bounding box center [994, 174] width 55 height 37
type input "135"
type input "150"
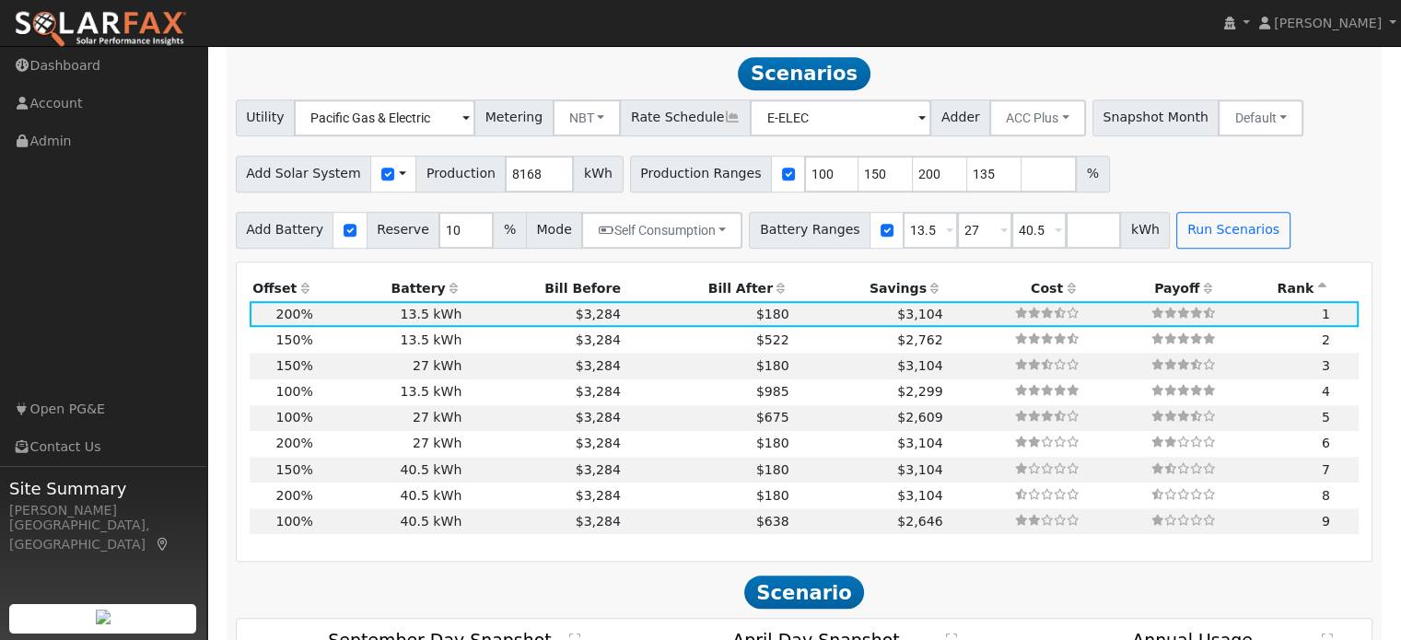
type input "200"
click at [1328, 234] on div "Add Battery Reserve 10 % Mode Self Consumption Self Consumption Peak Savings AC…" at bounding box center [804, 226] width 1144 height 43
click at [1198, 232] on button "Run Scenarios" at bounding box center [1233, 230] width 113 height 37
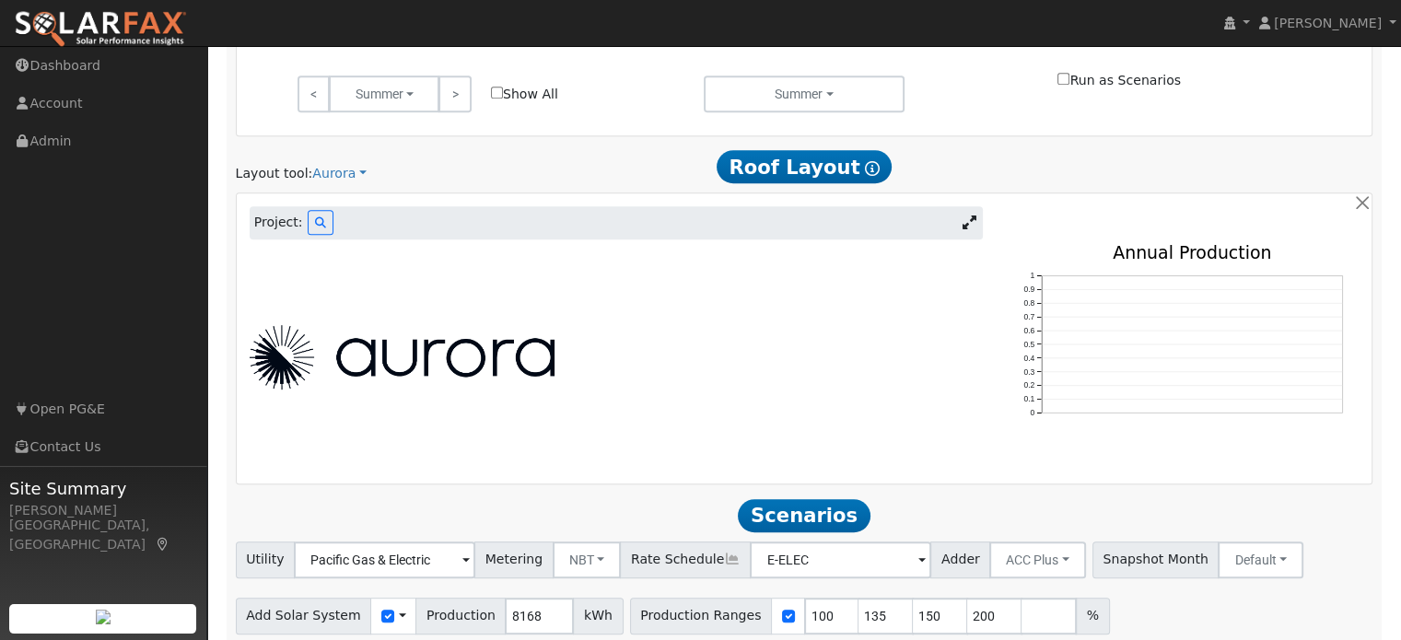
scroll to position [876, 0]
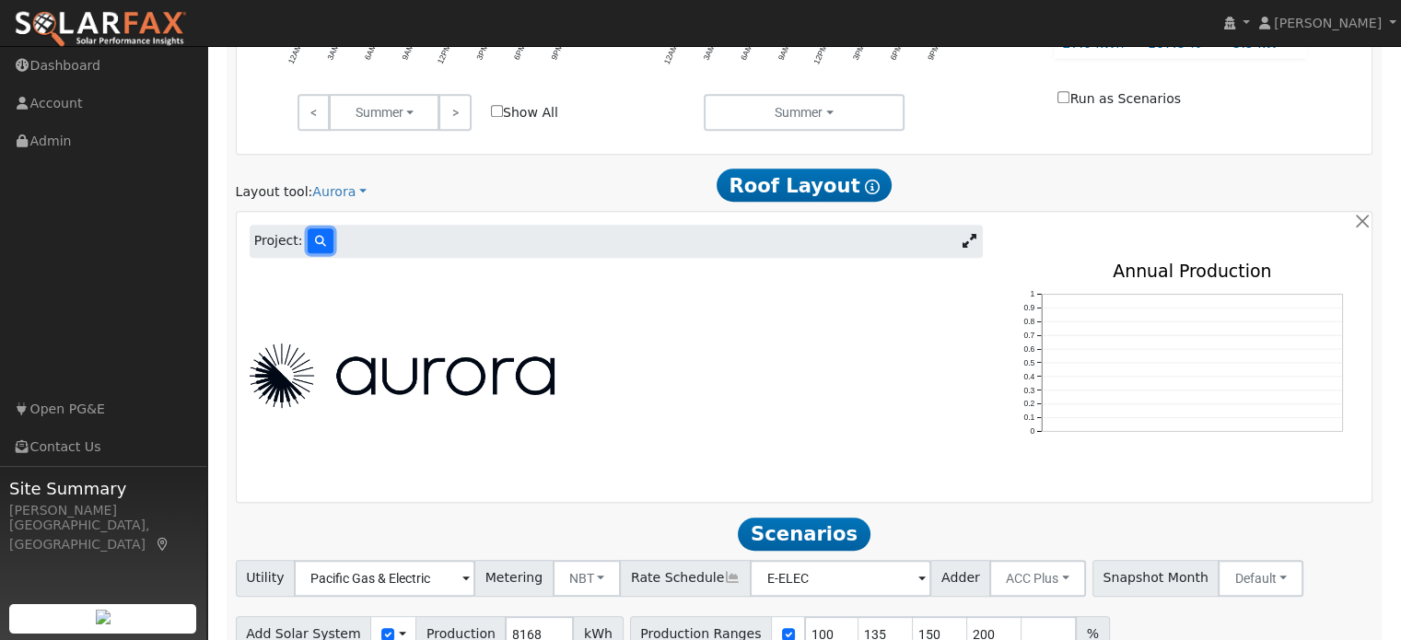
click at [308, 242] on button at bounding box center [321, 241] width 26 height 25
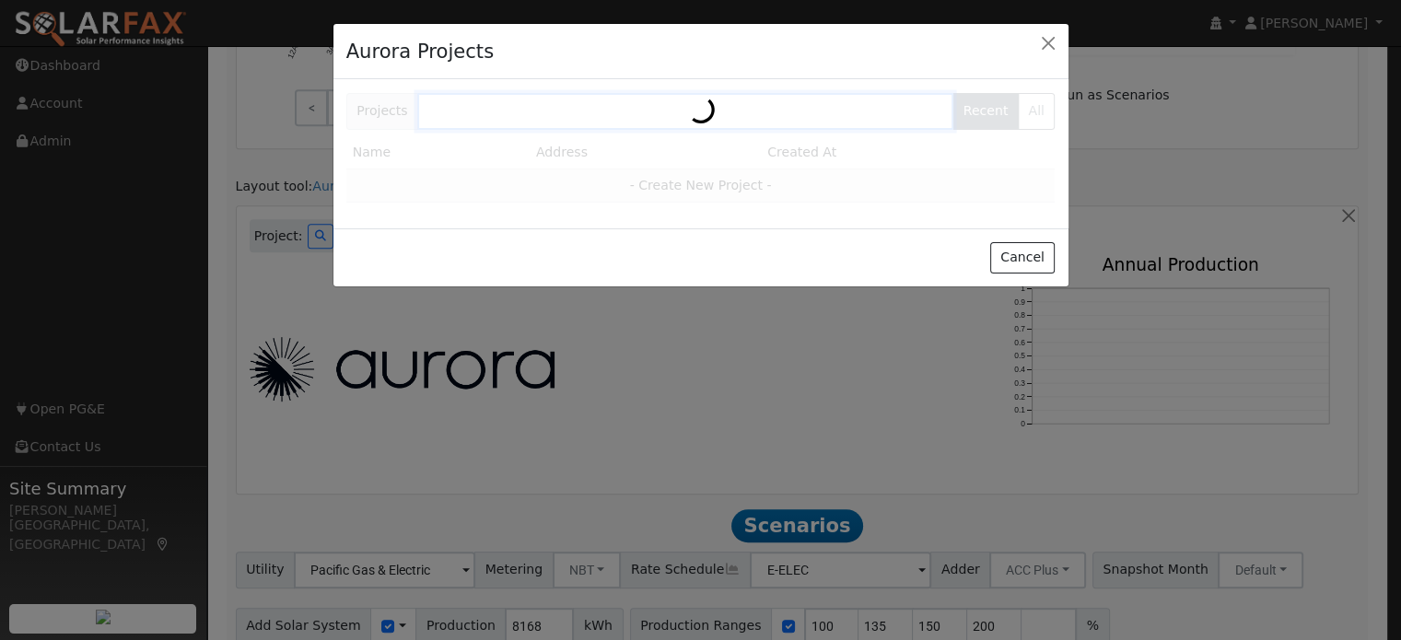
scroll to position [878, 0]
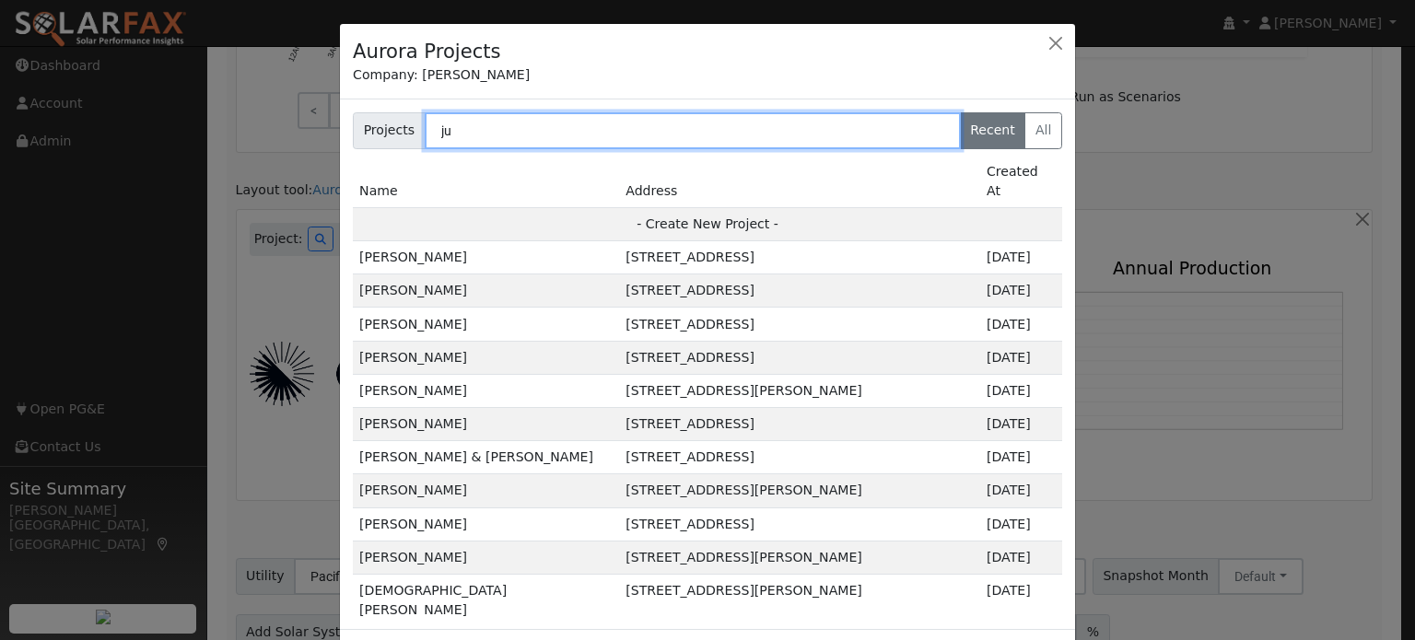
type input "j"
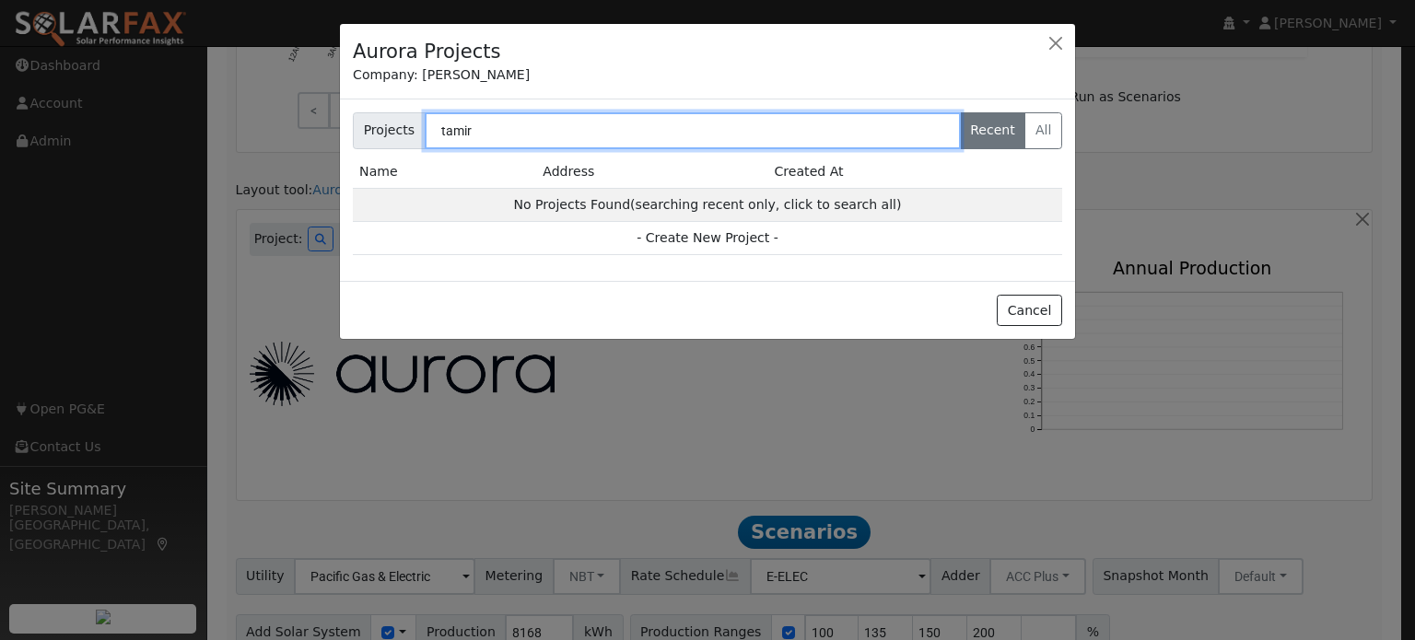
type input "tamir"
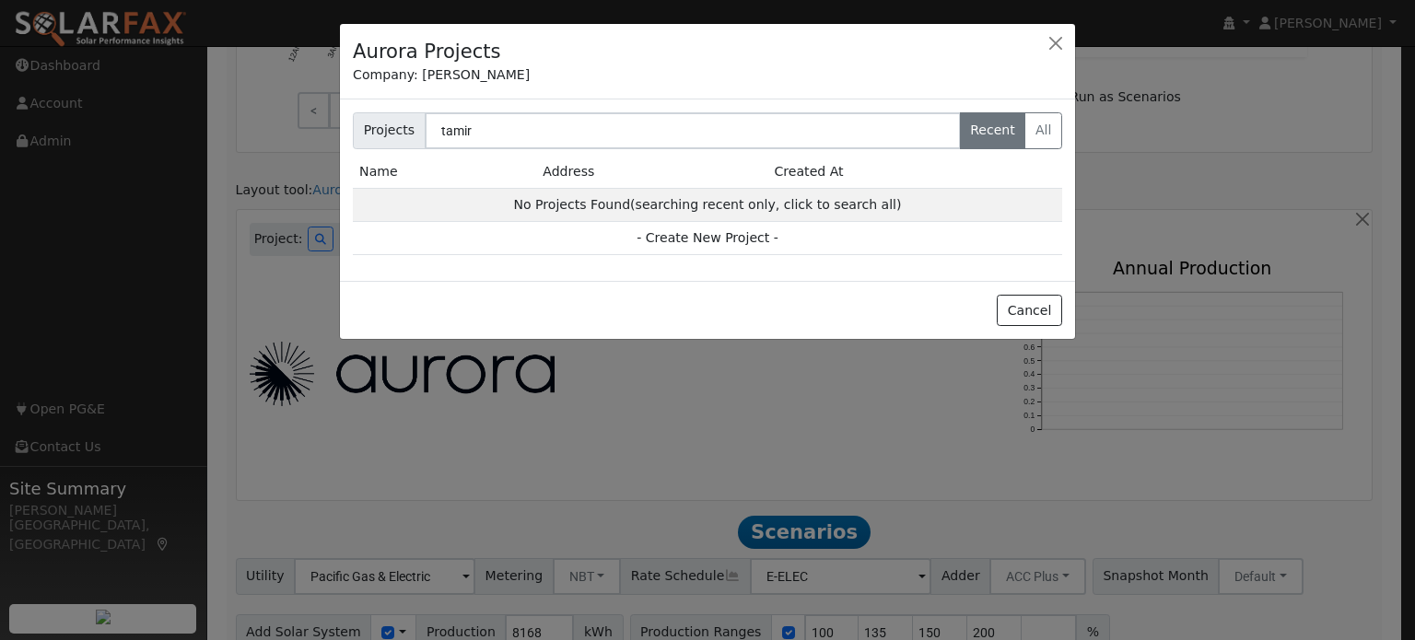
click at [730, 72] on div "Company: [PERSON_NAME]" at bounding box center [707, 74] width 709 height 19
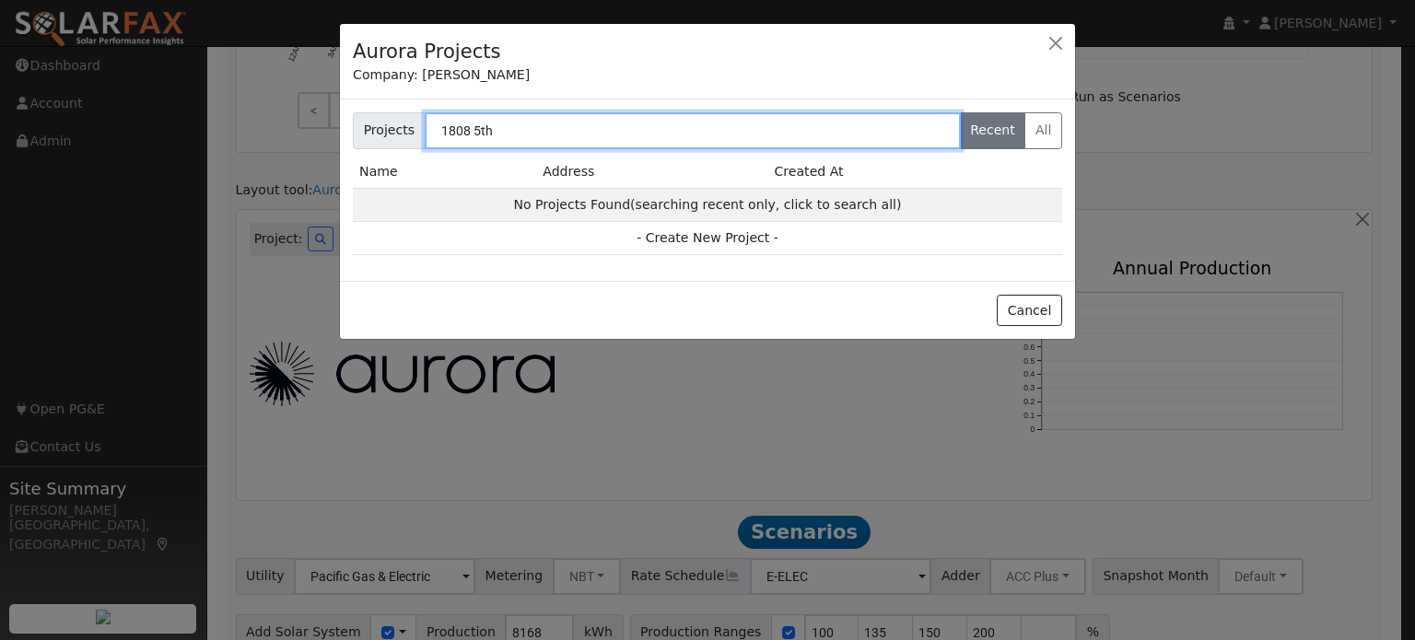
type input "1808 5th"
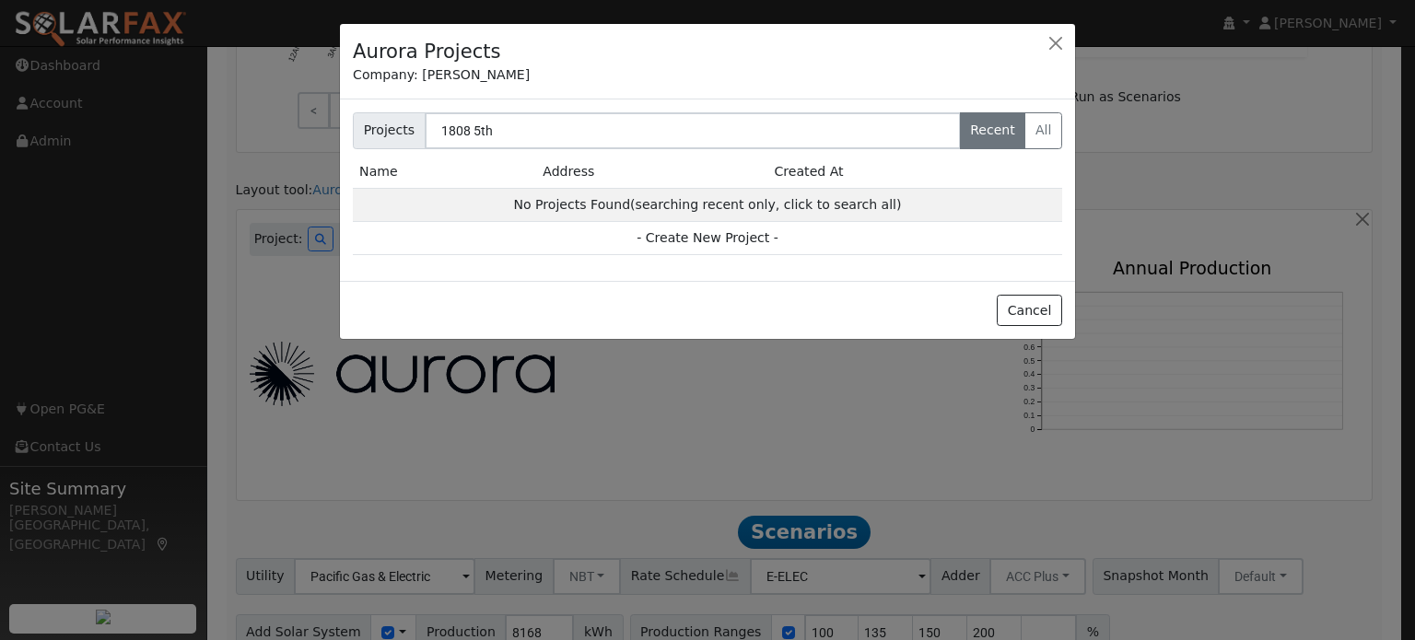
click at [686, 425] on div at bounding box center [707, 320] width 1415 height 640
click at [722, 404] on div at bounding box center [707, 320] width 1415 height 640
click at [1059, 40] on button "button" at bounding box center [1056, 43] width 26 height 26
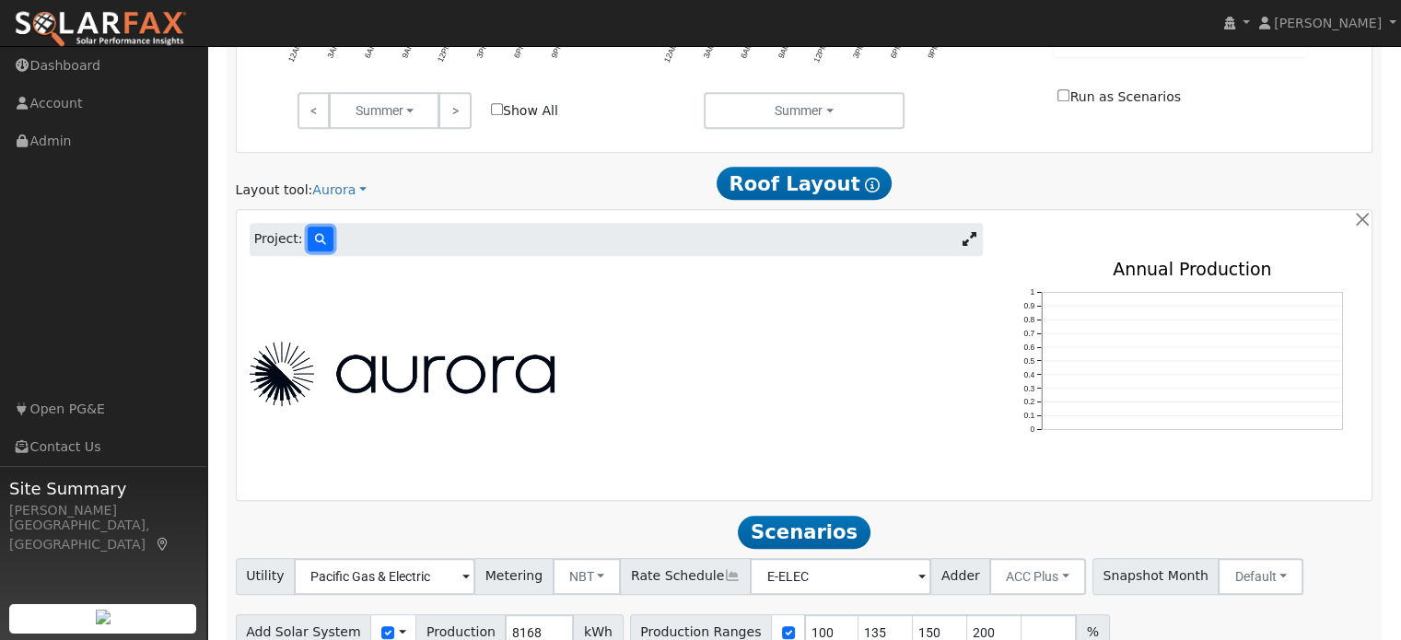
click at [315, 237] on icon at bounding box center [320, 239] width 11 height 11
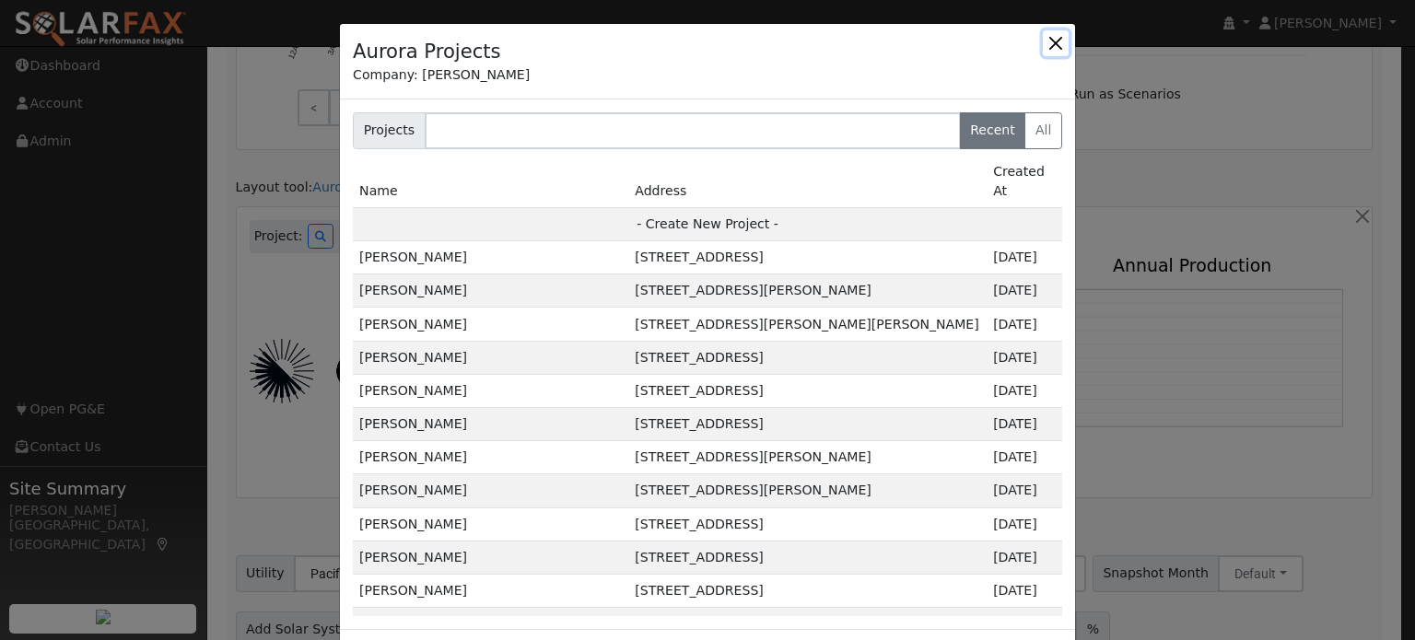
click at [1044, 48] on button "button" at bounding box center [1056, 43] width 26 height 26
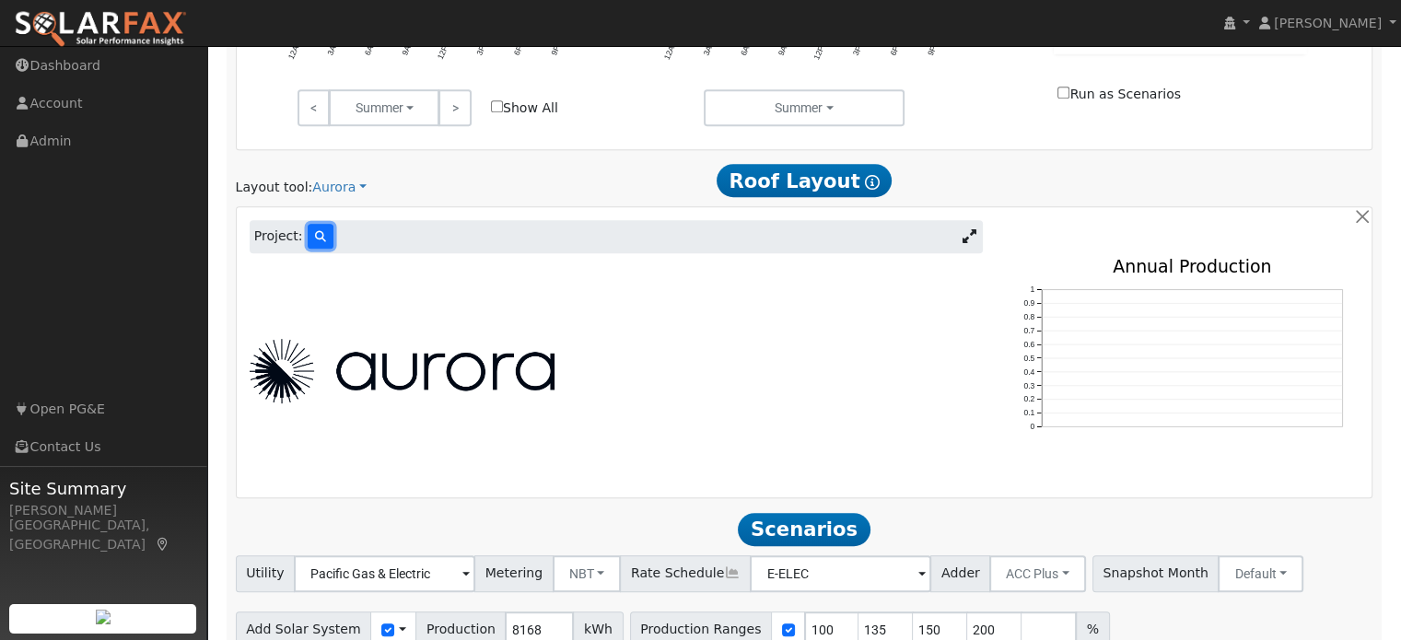
click at [315, 238] on icon at bounding box center [320, 236] width 11 height 11
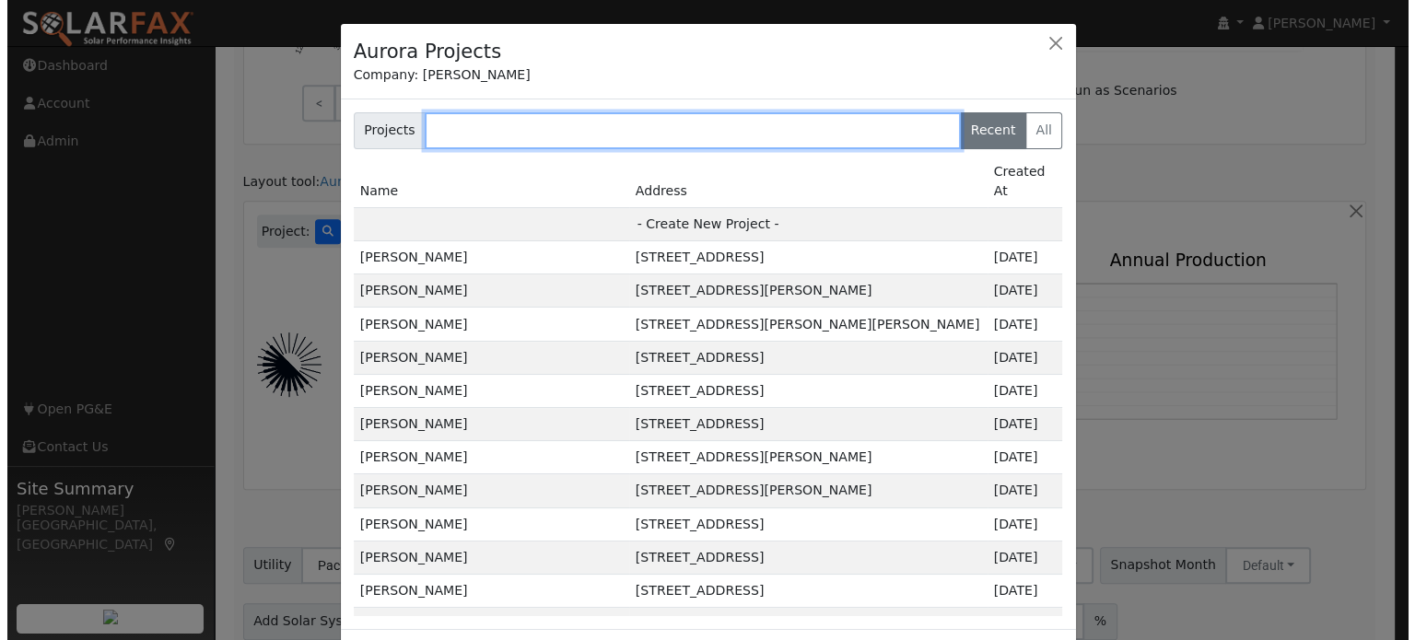
scroll to position [883, 0]
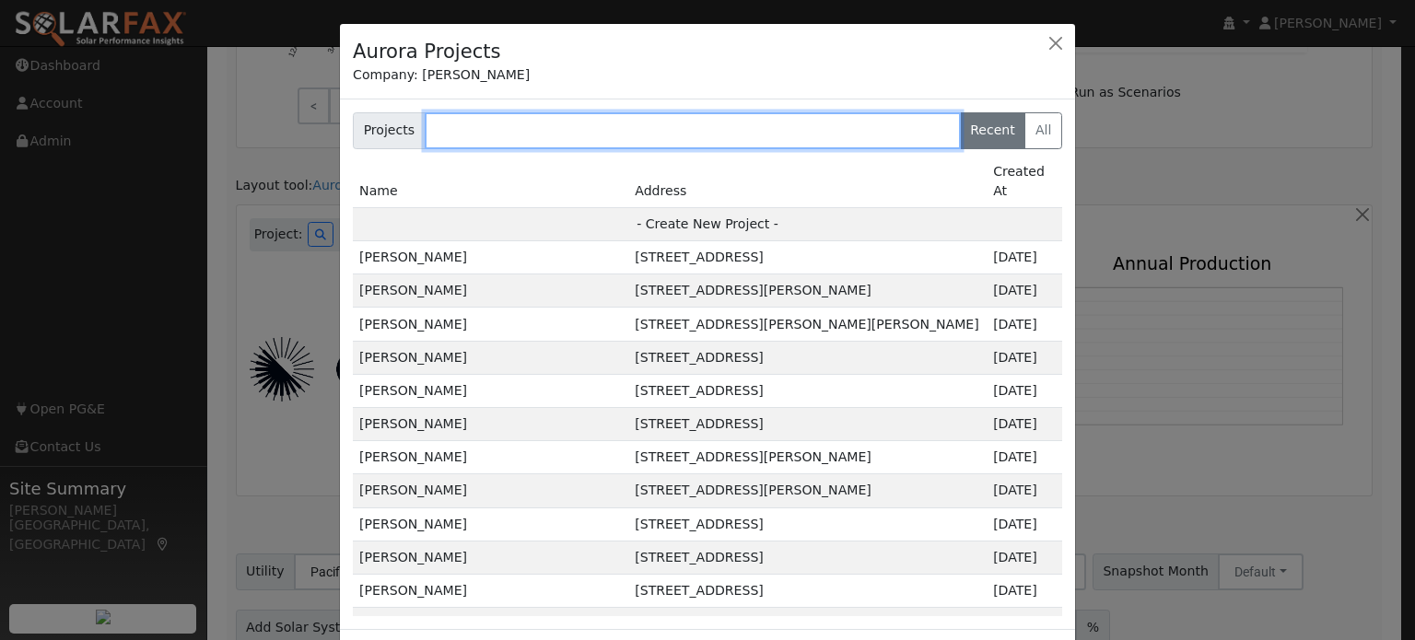
type input "t"
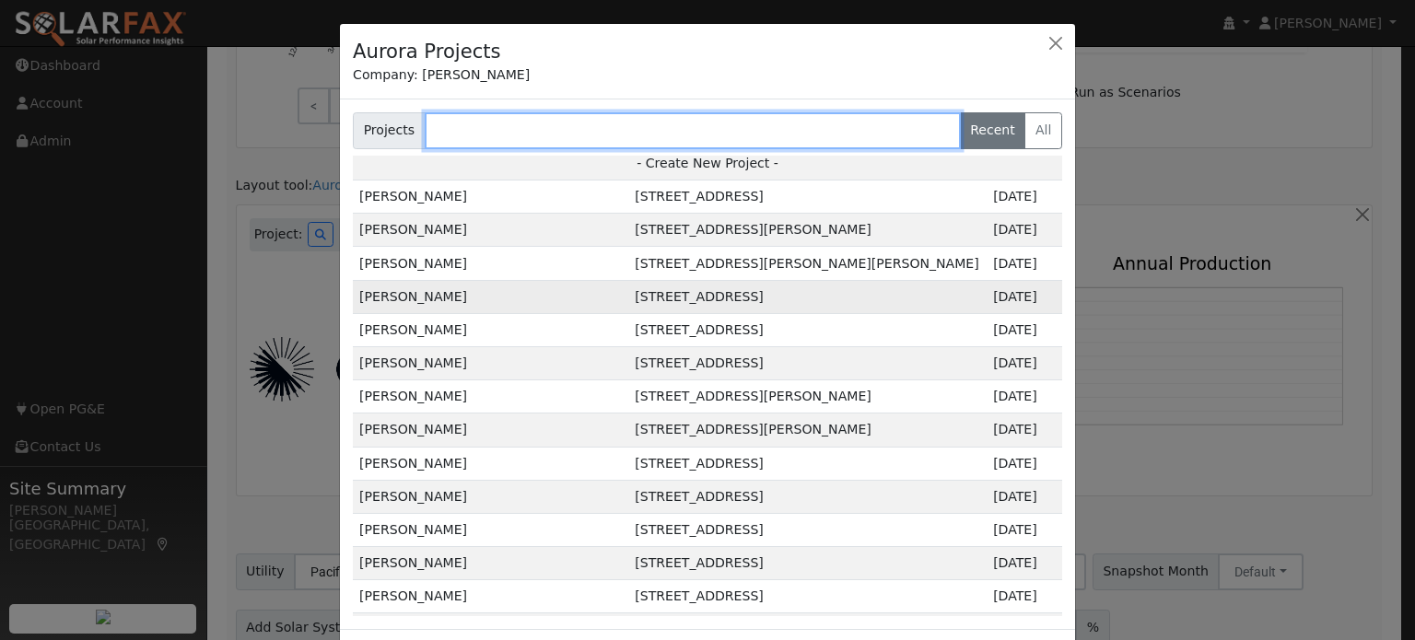
scroll to position [92, 0]
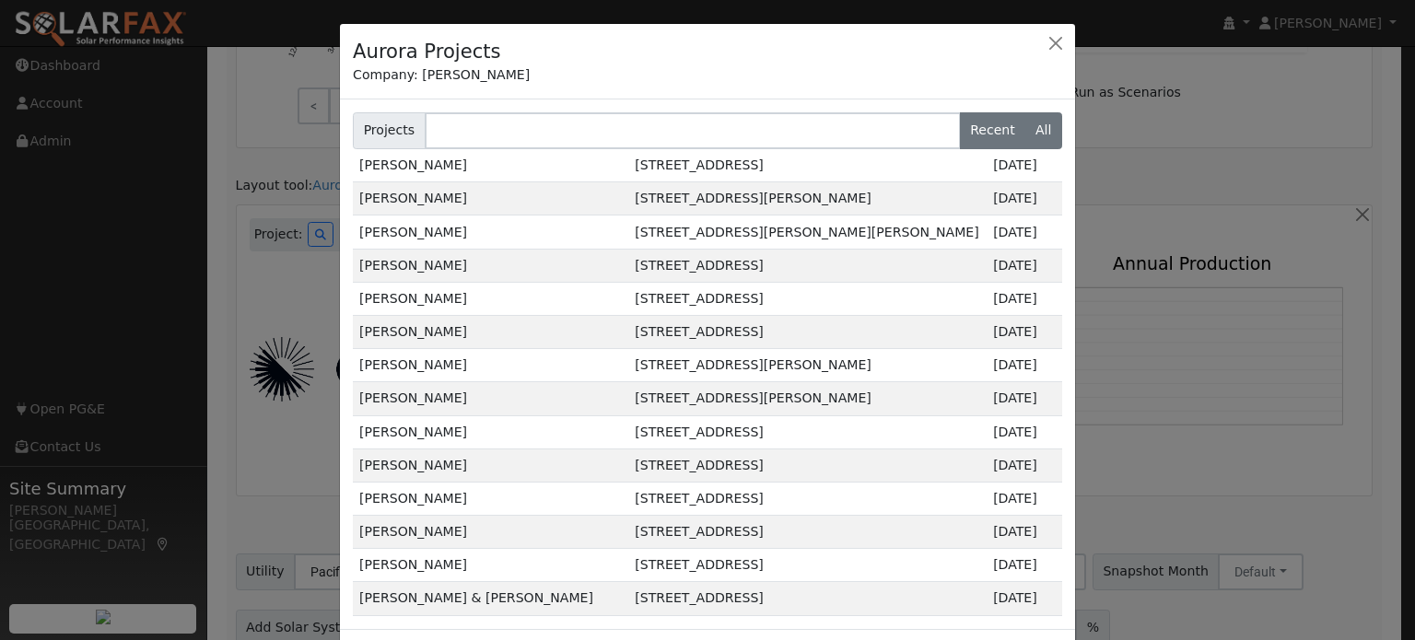
click at [1036, 128] on label "All" at bounding box center [1044, 130] width 38 height 37
click at [364, 124] on input "All" at bounding box center [358, 118] width 12 height 12
radio input "true"
radio input "false"
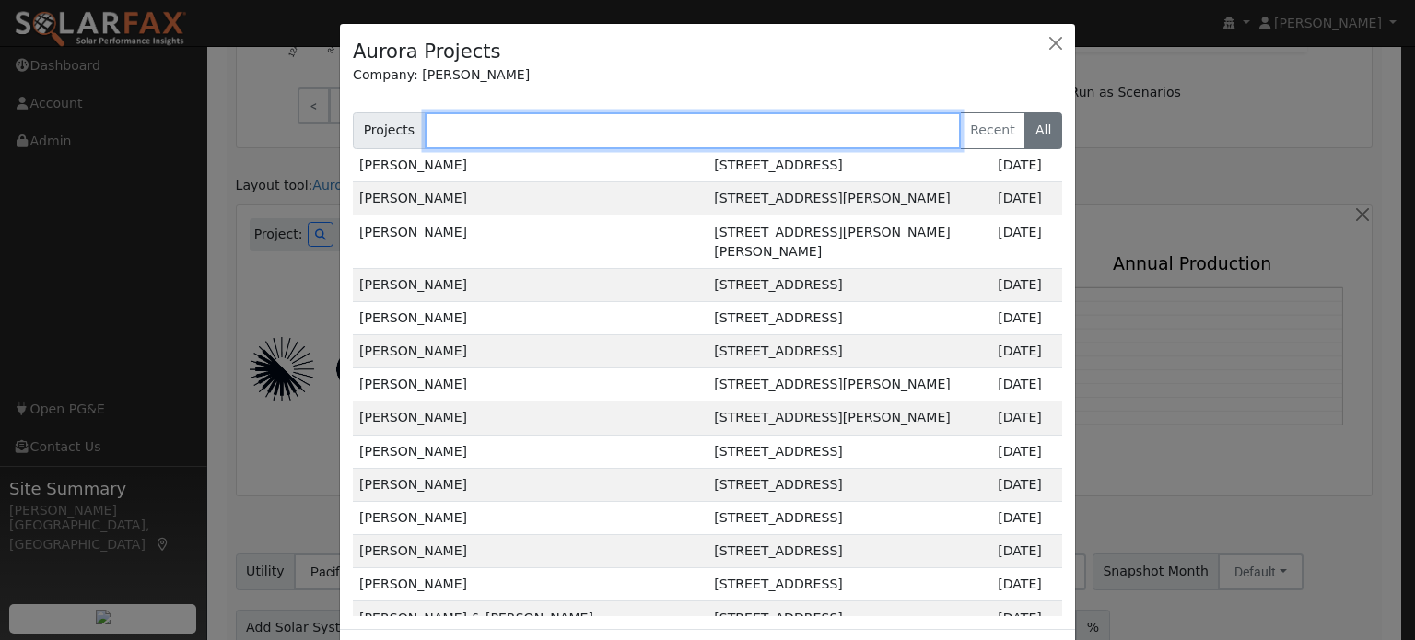
click at [536, 124] on input "text" at bounding box center [693, 130] width 536 height 37
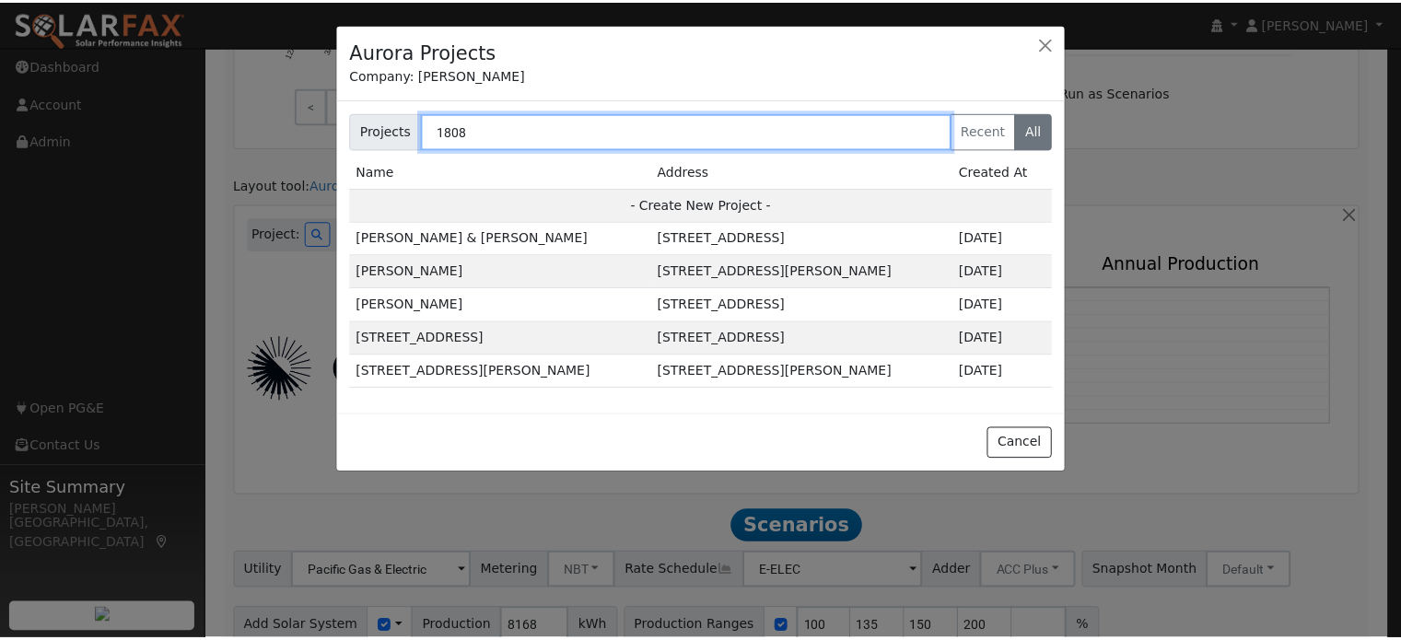
scroll to position [0, 0]
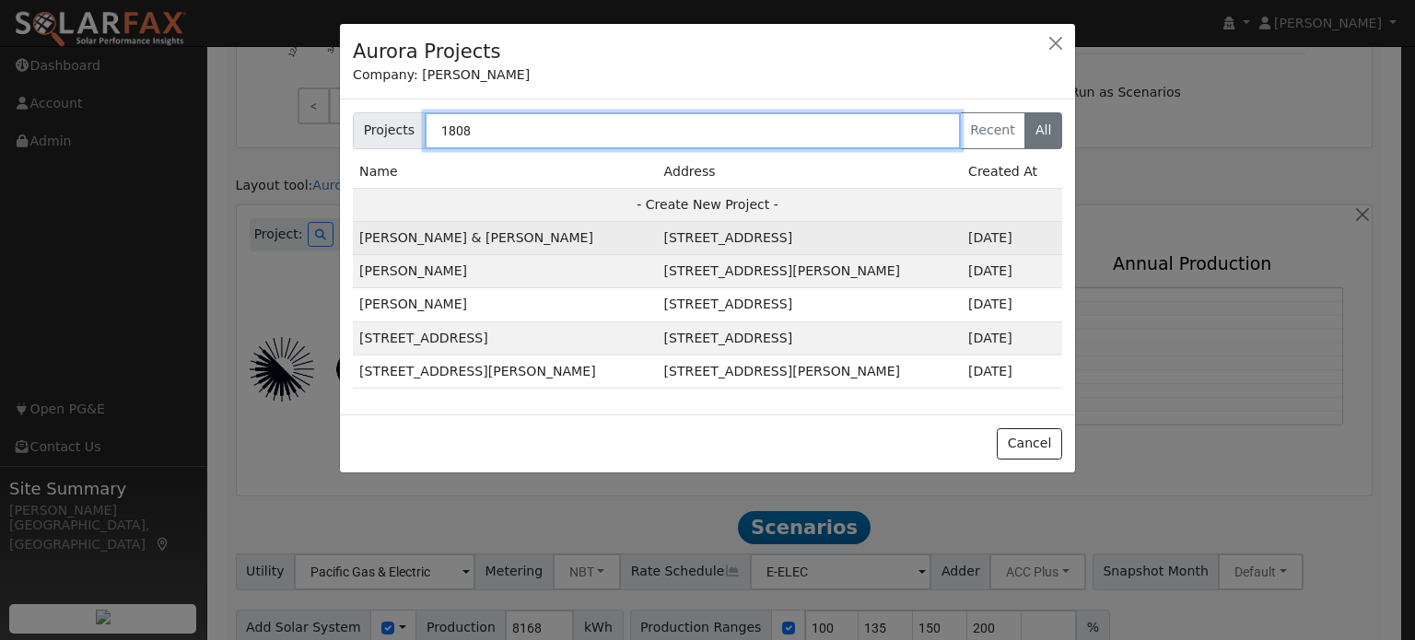
type input "1808"
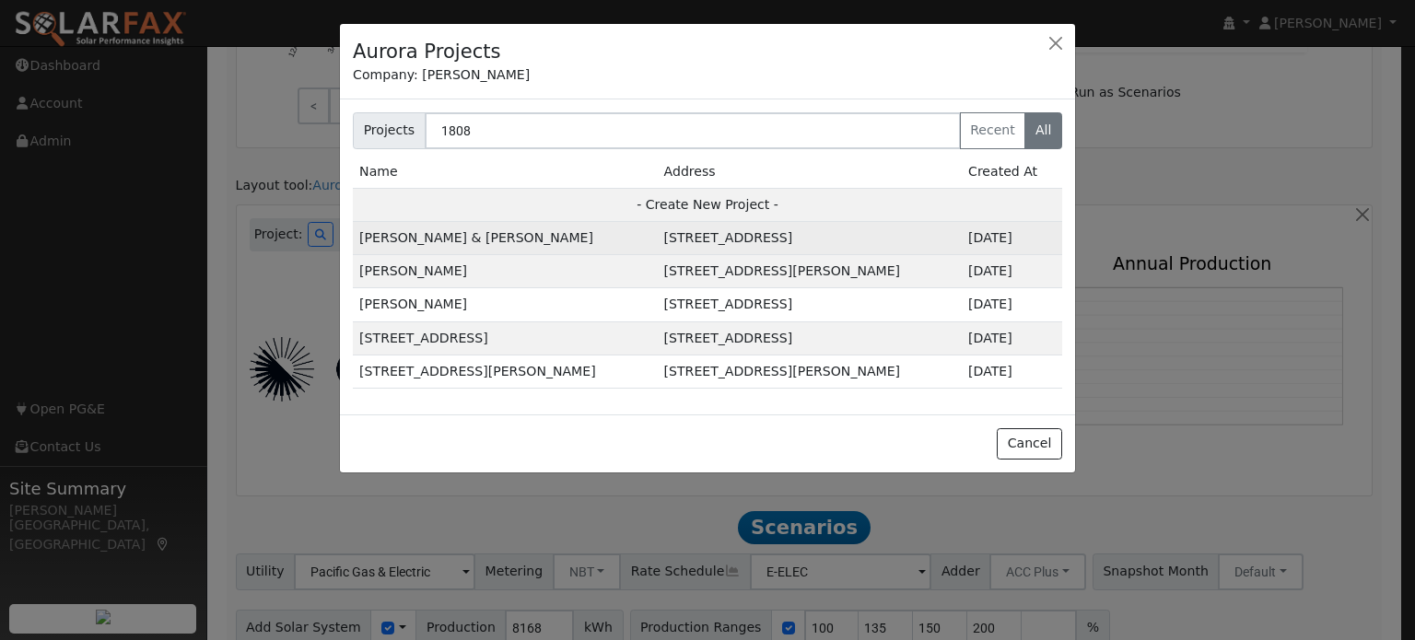
click at [750, 243] on td "[STREET_ADDRESS]" at bounding box center [810, 238] width 304 height 33
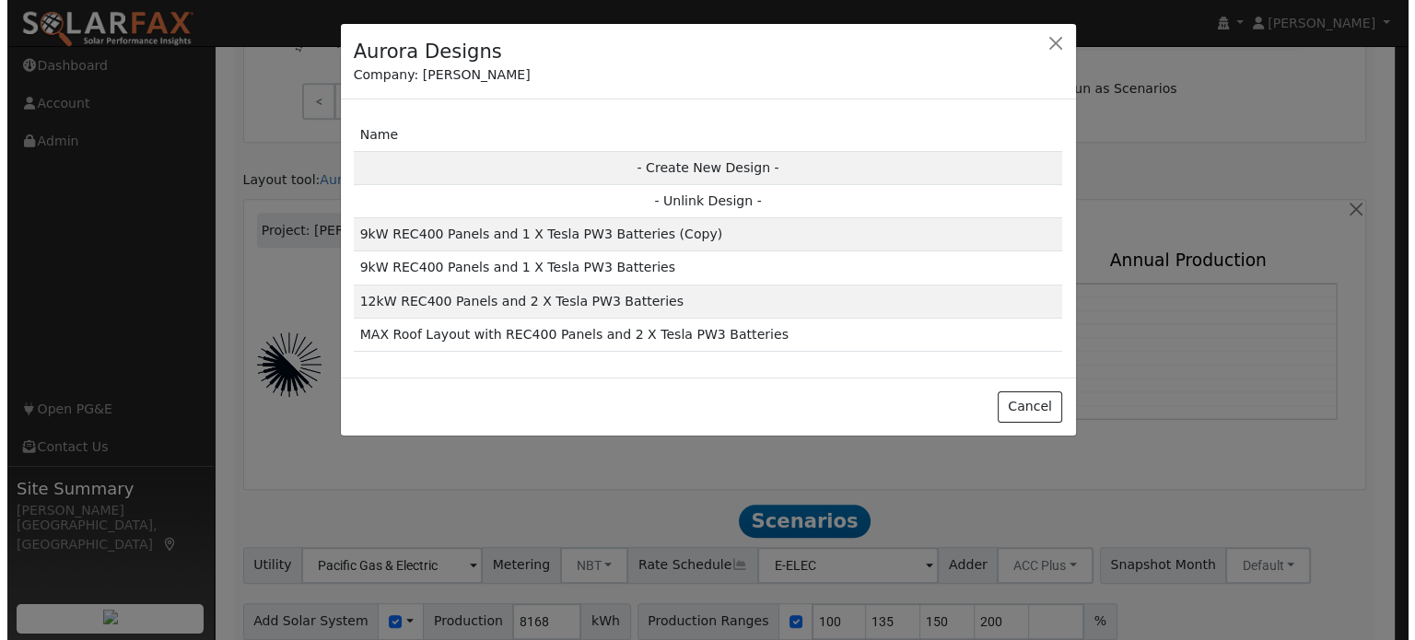
scroll to position [885, 0]
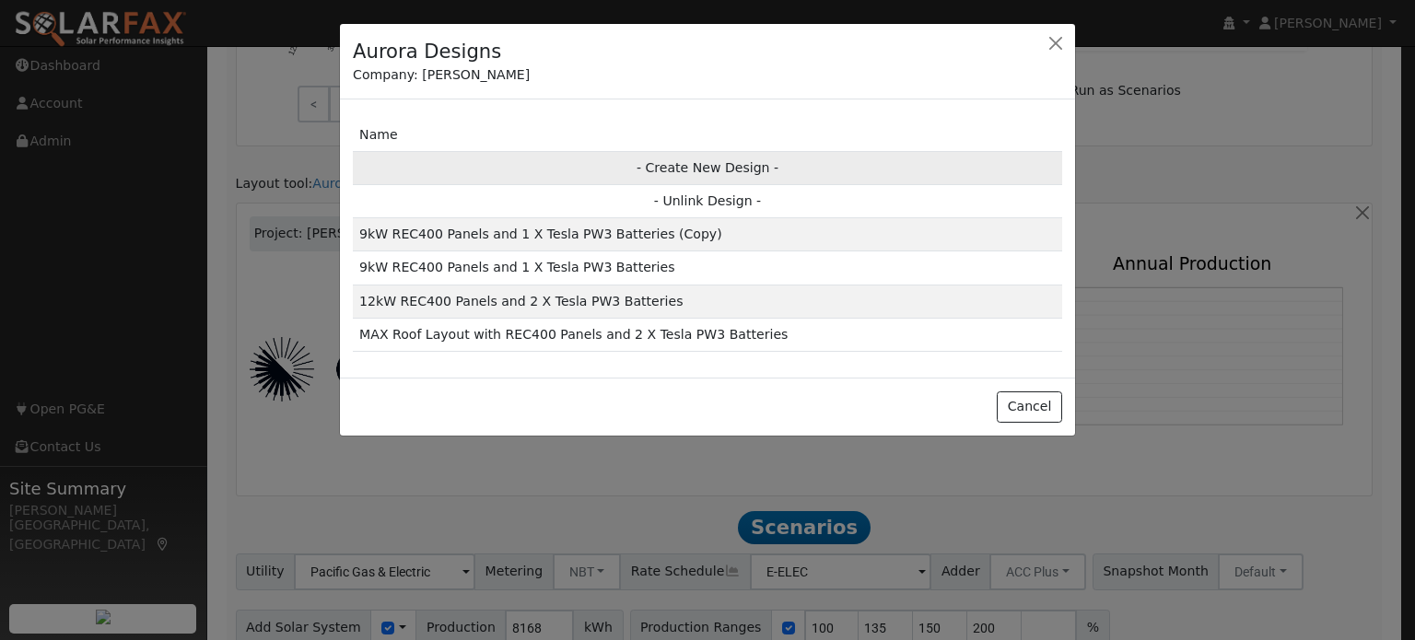
click at [705, 167] on td "- Create New Design -" at bounding box center [707, 167] width 709 height 33
type input "Design"
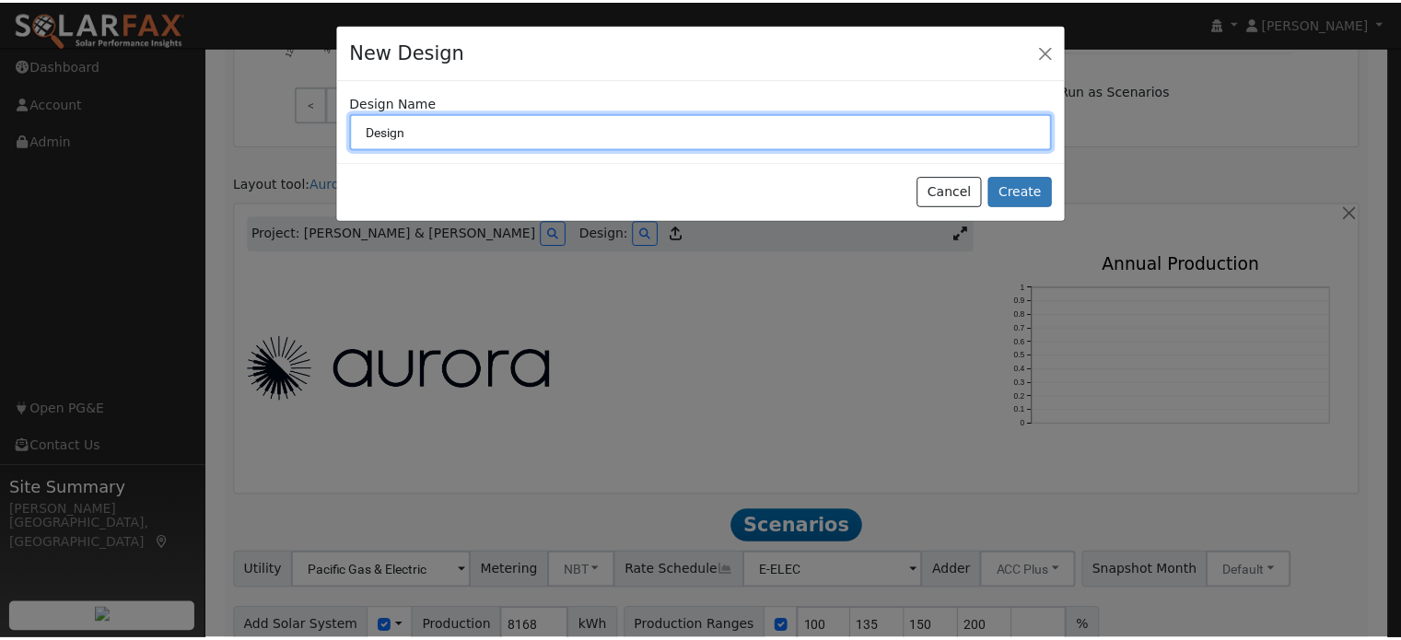
scroll to position [887, 0]
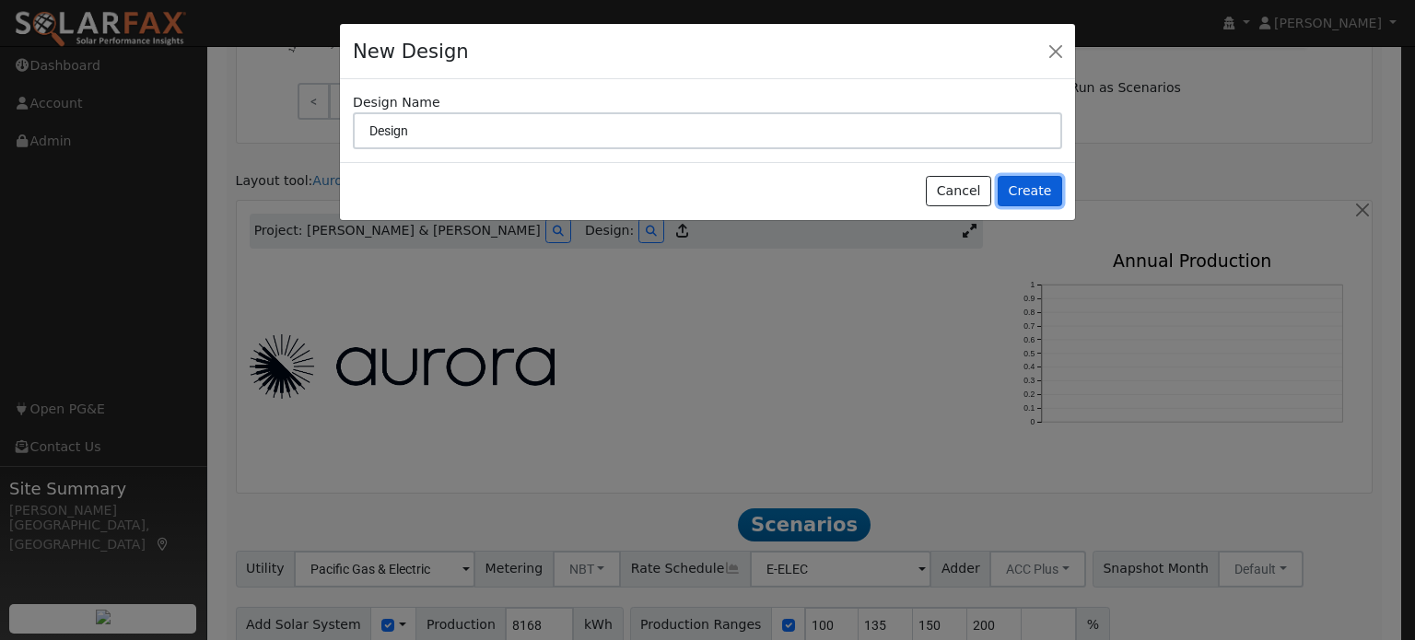
drag, startPoint x: 1050, startPoint y: 193, endPoint x: 1008, endPoint y: 230, distance: 56.2
click at [1053, 193] on button "Create" at bounding box center [1030, 191] width 64 height 31
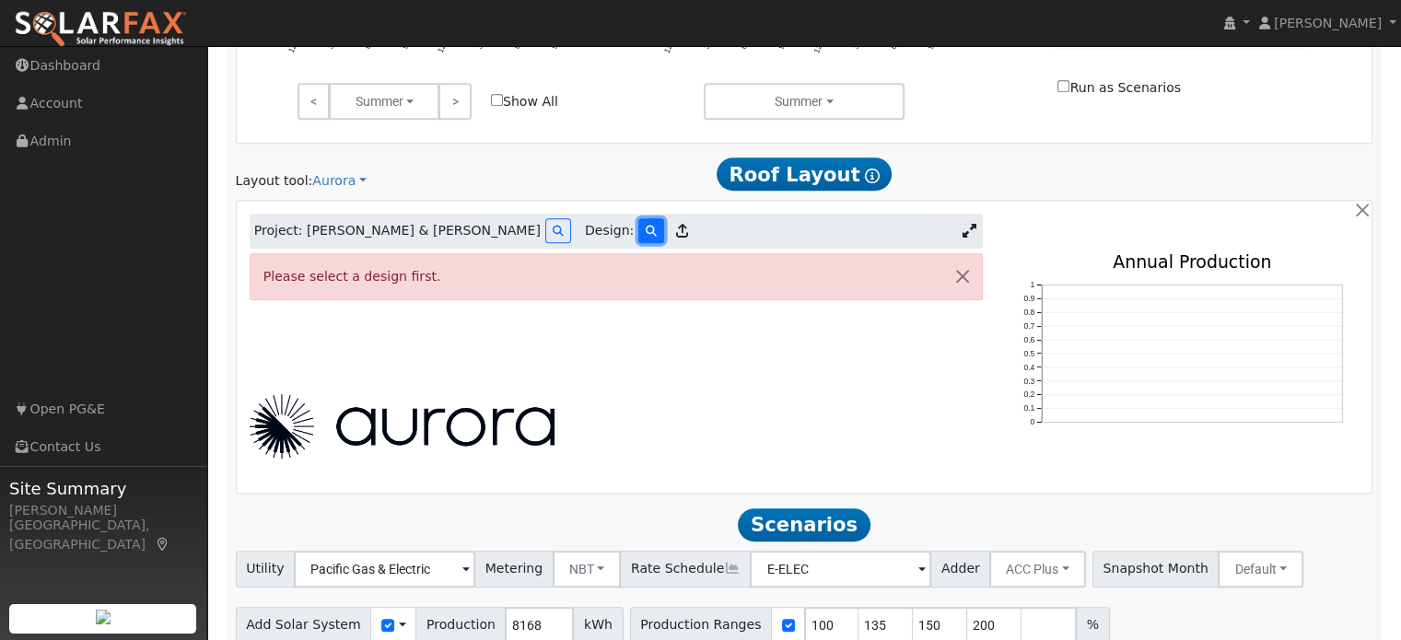
click at [646, 233] on icon at bounding box center [651, 231] width 11 height 11
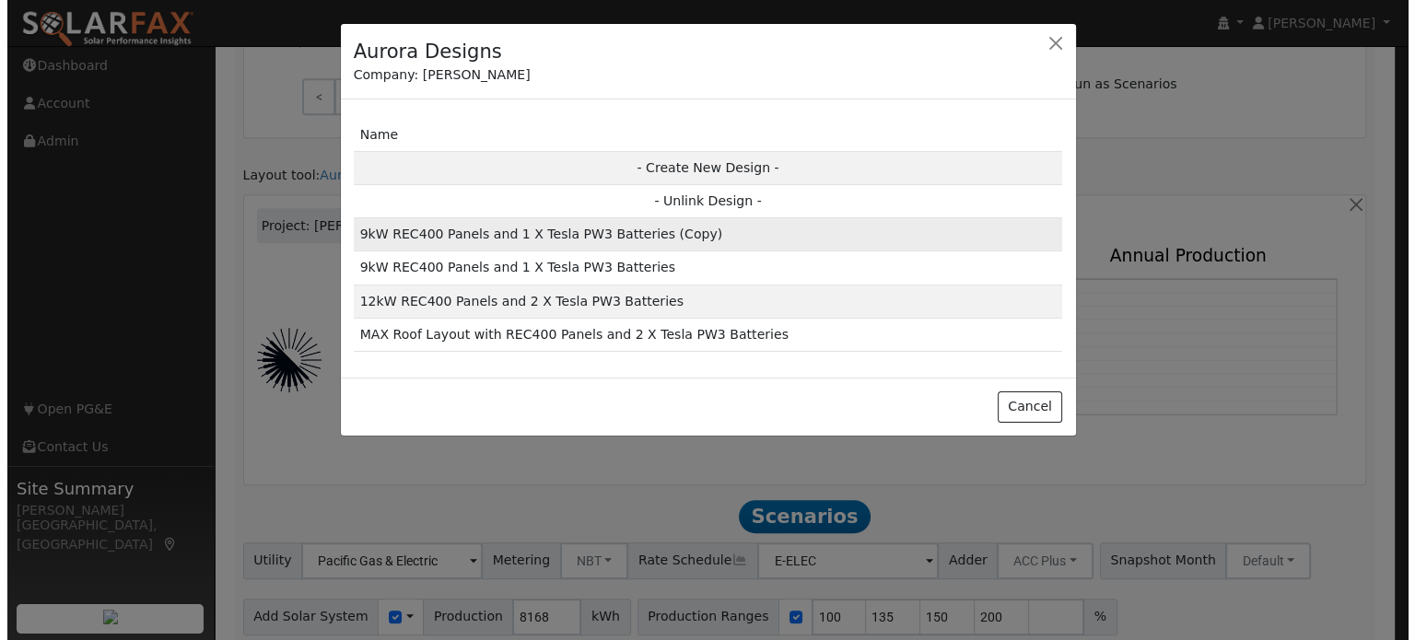
scroll to position [889, 0]
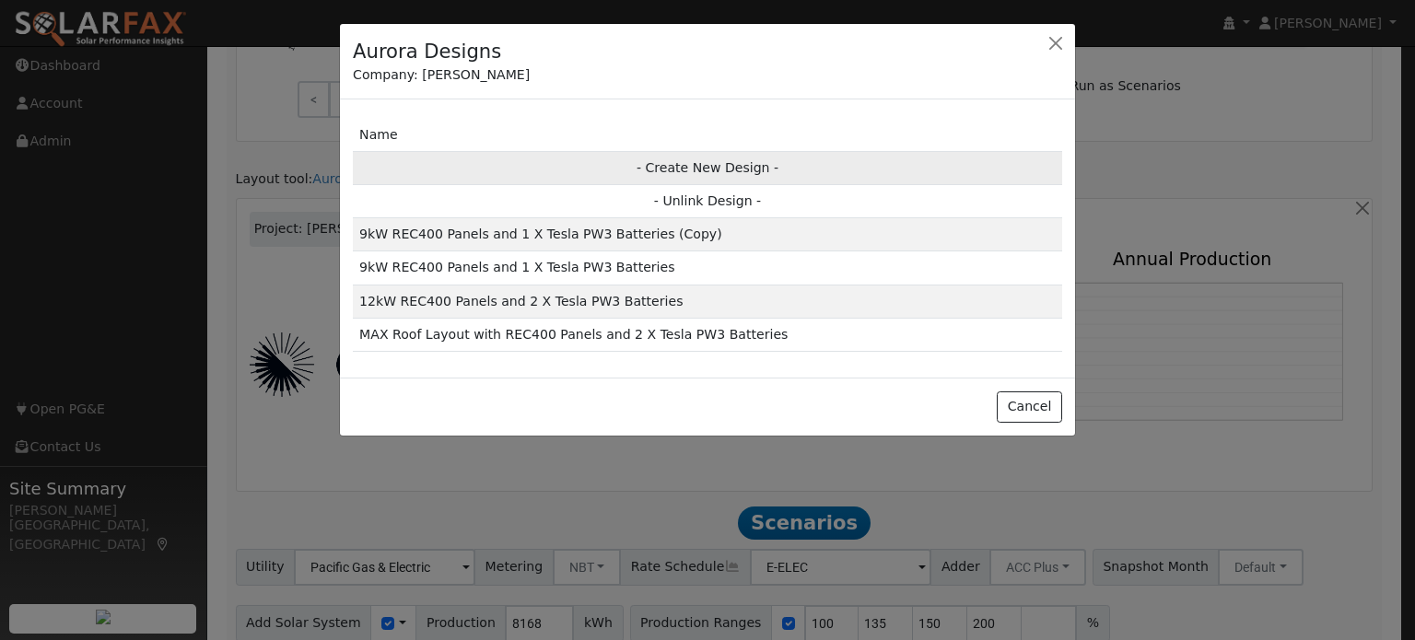
click at [711, 167] on td "- Create New Design -" at bounding box center [707, 167] width 709 height 33
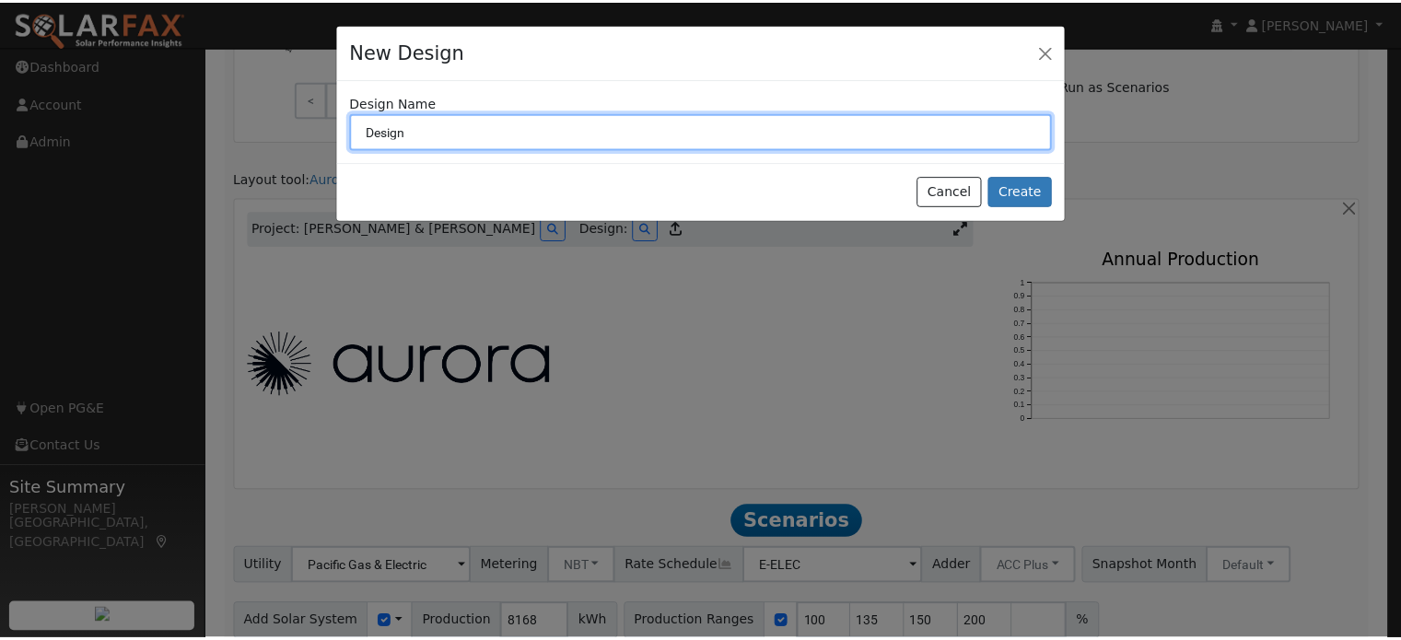
scroll to position [892, 0]
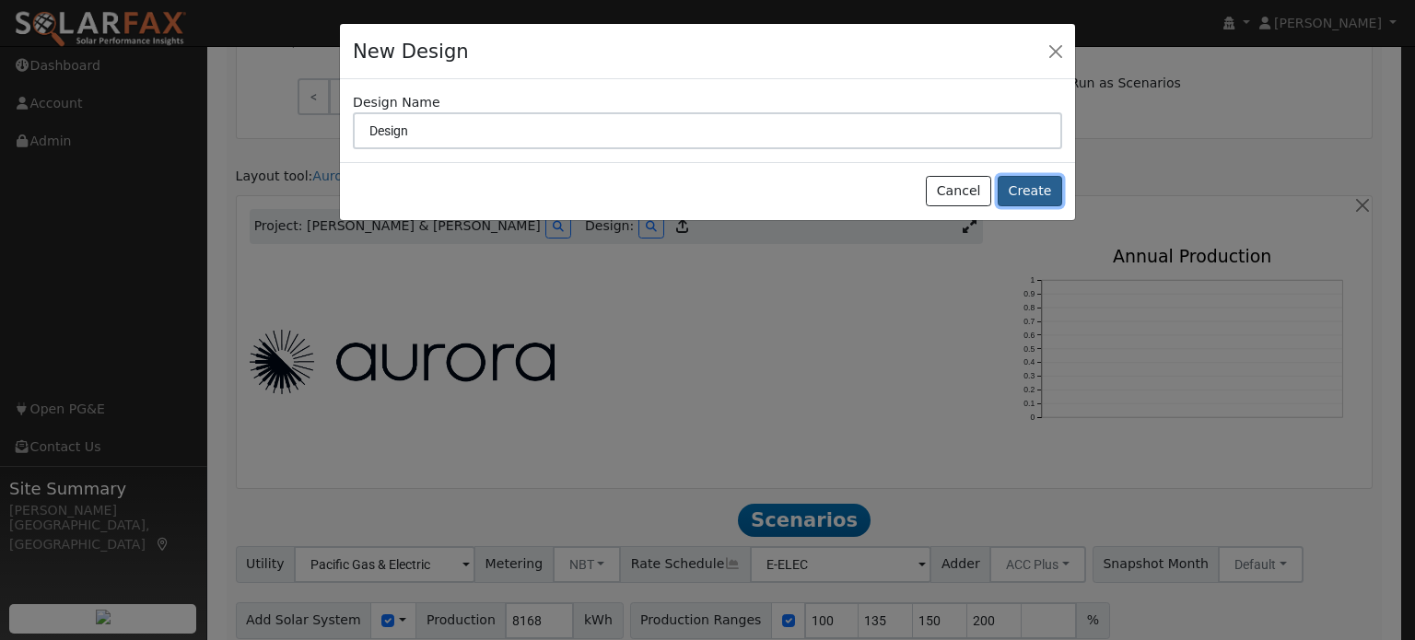
click at [1044, 194] on button "Create" at bounding box center [1030, 191] width 64 height 31
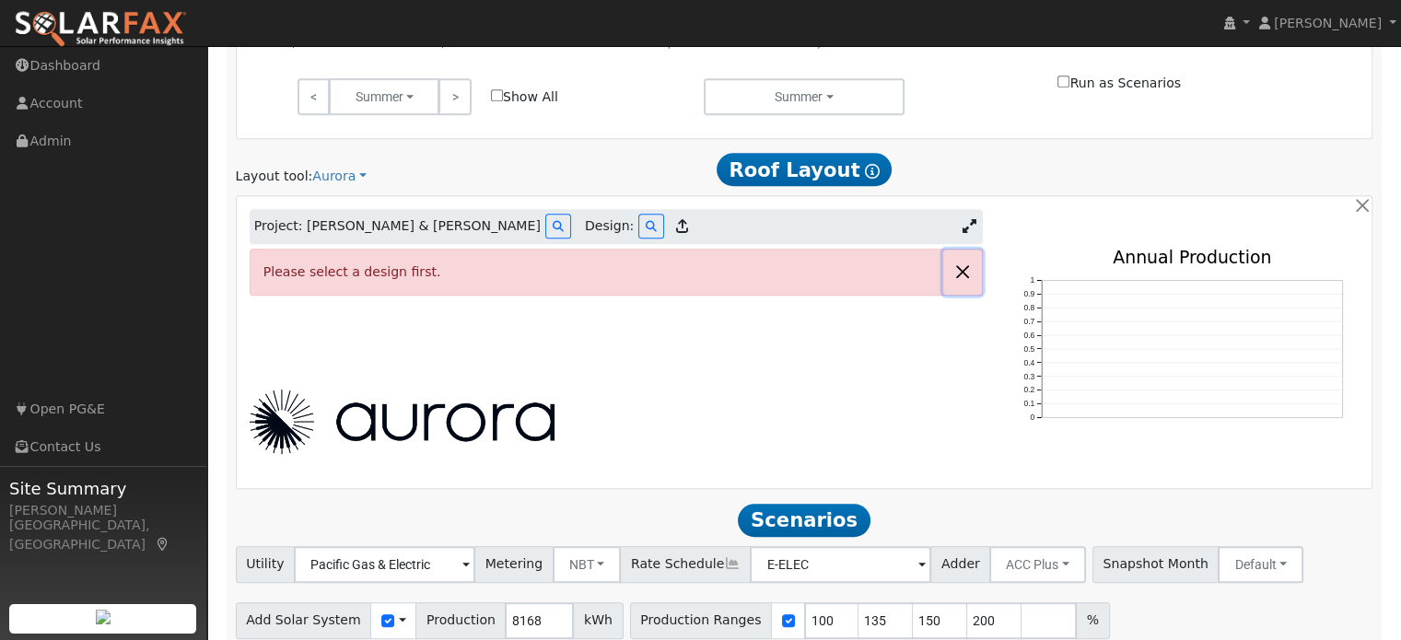
click at [961, 275] on button "button" at bounding box center [962, 272] width 39 height 45
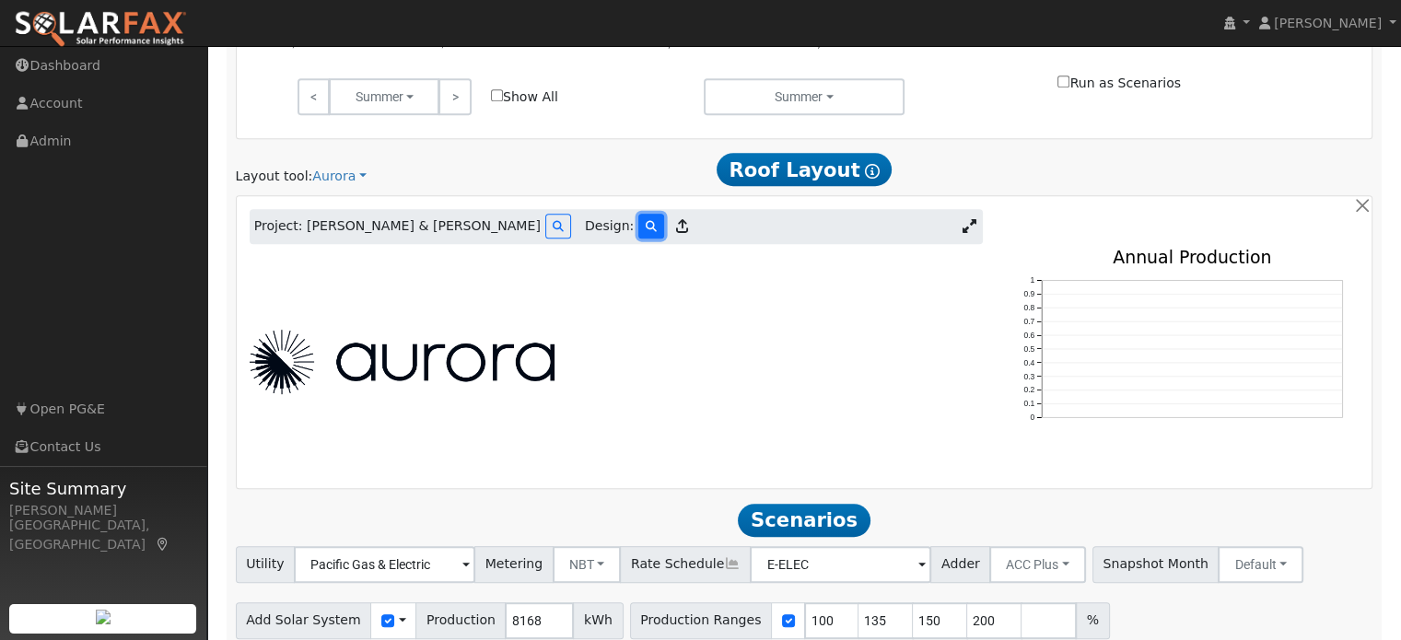
click at [639, 228] on button at bounding box center [652, 226] width 26 height 25
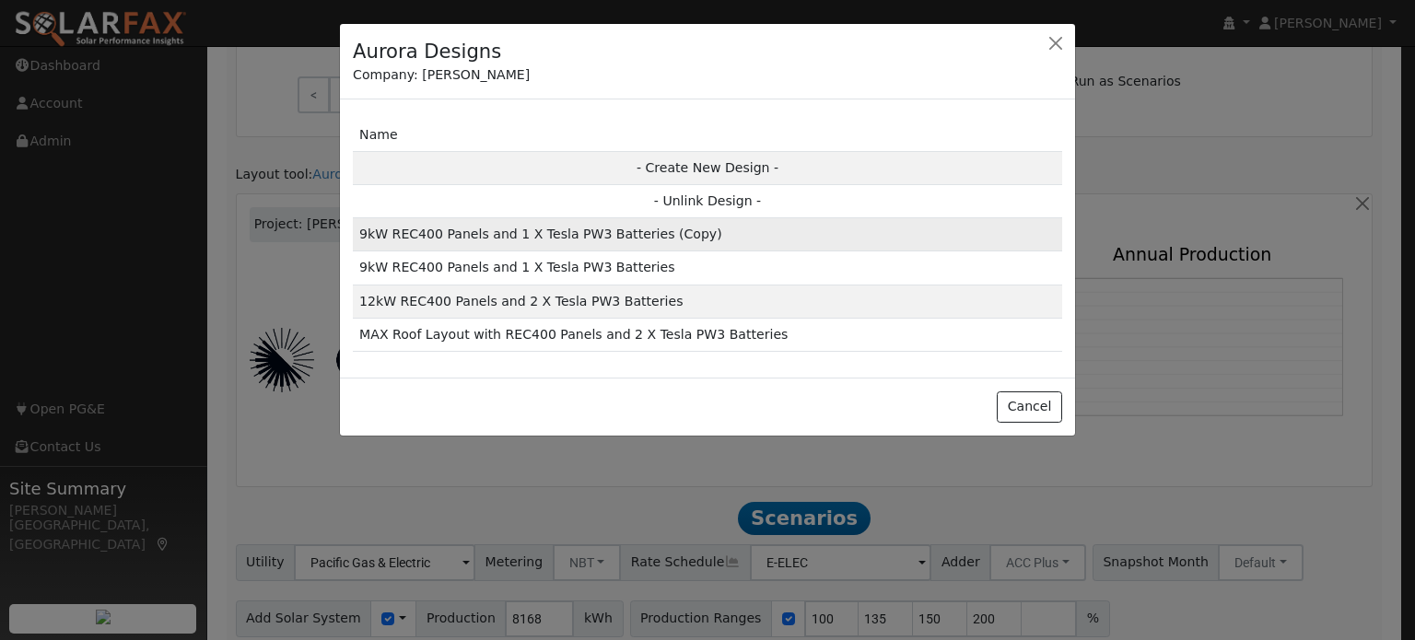
click at [514, 239] on td "9kW REC400 Panels and 1 X Tesla PW3 Batteries (Copy)" at bounding box center [707, 234] width 709 height 33
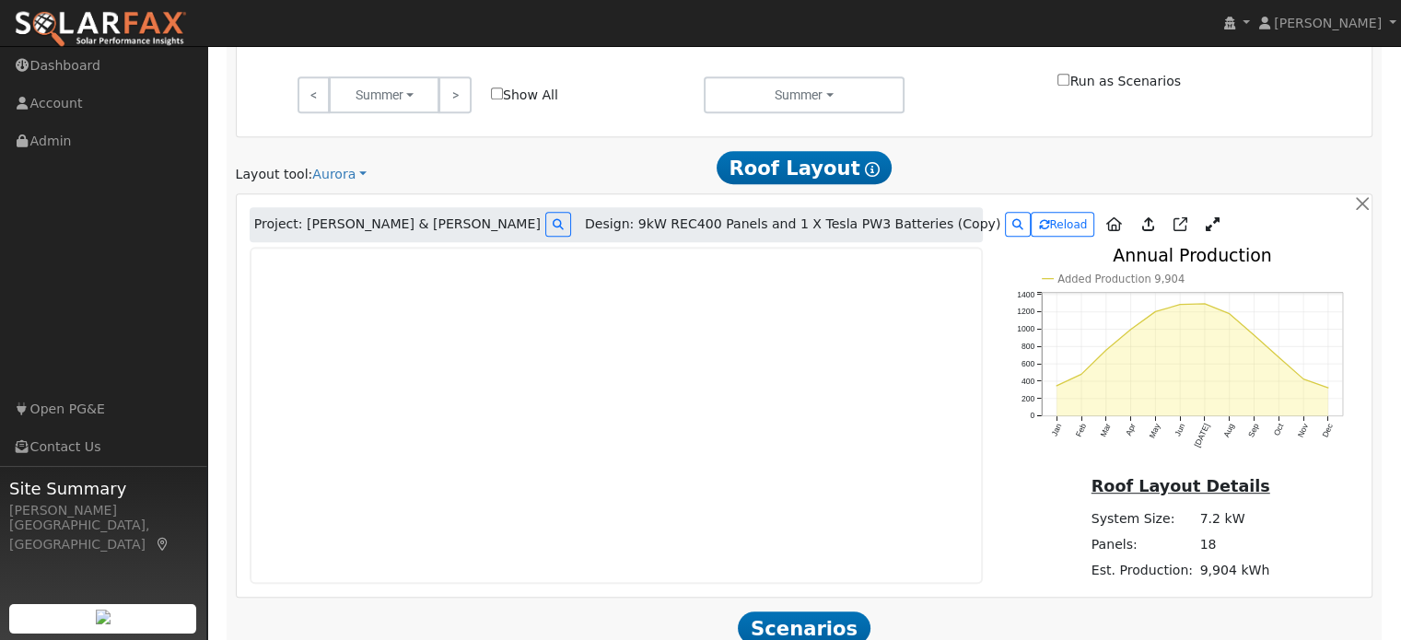
type input "9904"
drag, startPoint x: 1032, startPoint y: 224, endPoint x: 994, endPoint y: 580, distance: 357.7
click at [1205, 224] on icon at bounding box center [1212, 224] width 14 height 14
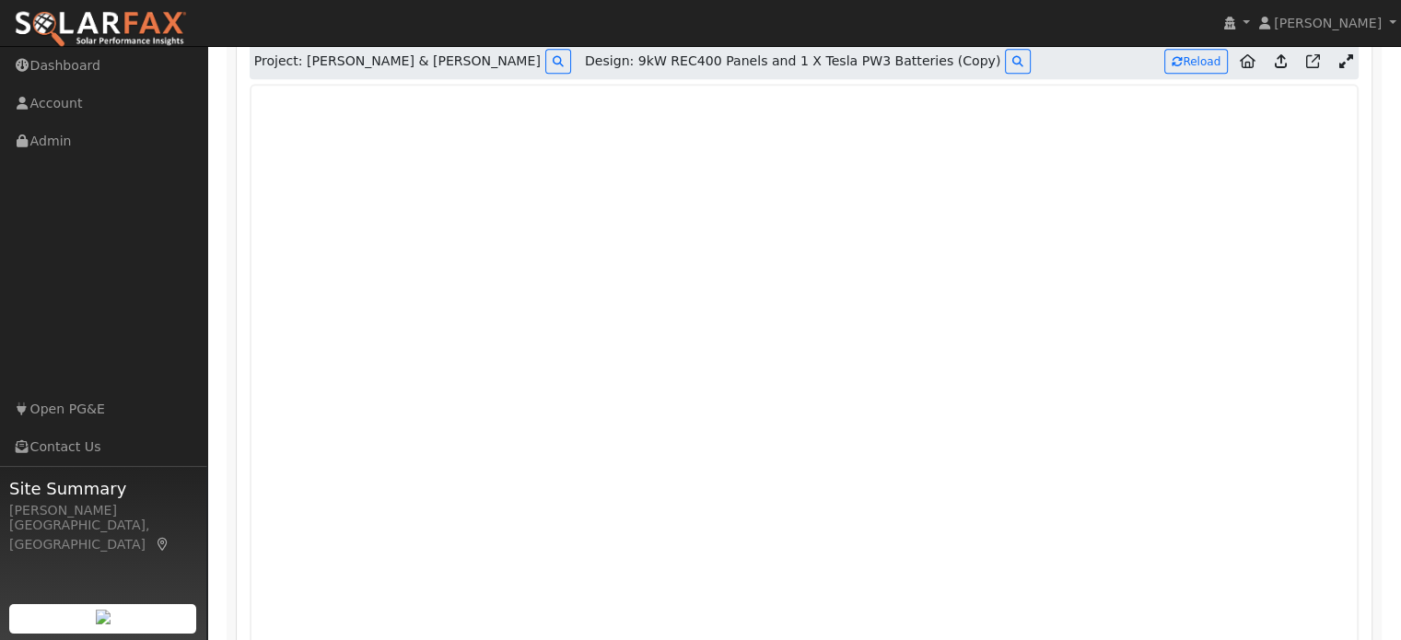
scroll to position [1078, 0]
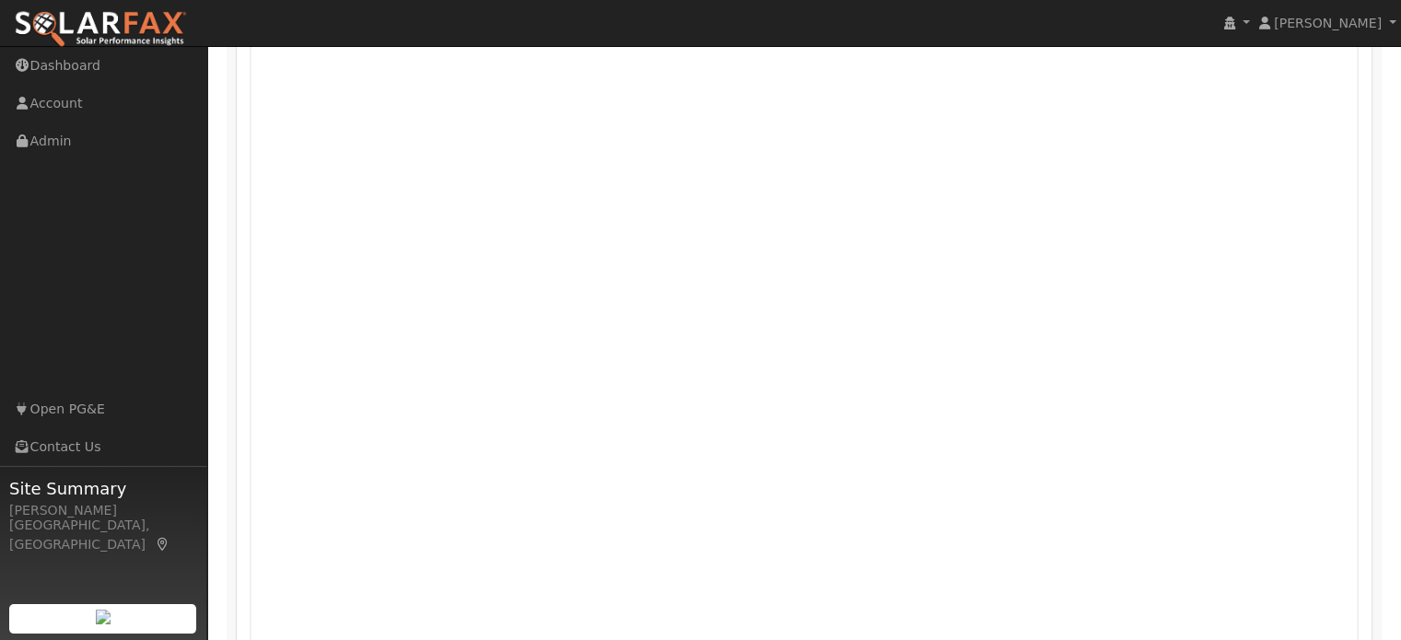
scroll to position [1087, 0]
